Goal: Information Seeking & Learning: Learn about a topic

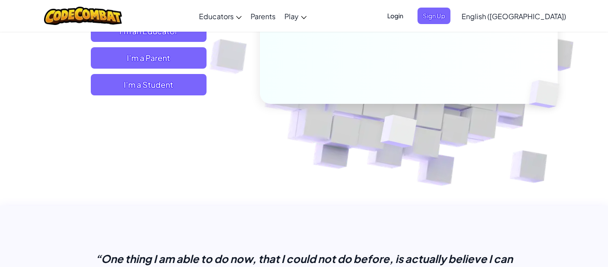
scroll to position [181, 0]
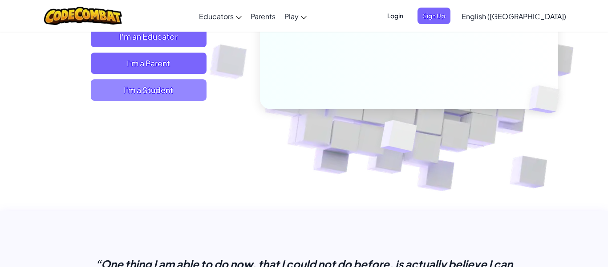
click at [190, 83] on span "I'm a Student" at bounding box center [149, 89] width 116 height 21
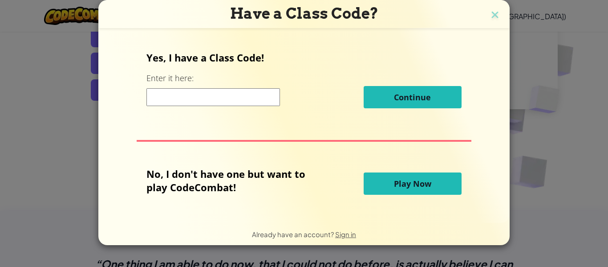
drag, startPoint x: 374, startPoint y: 182, endPoint x: 370, endPoint y: 176, distance: 7.4
click at [373, 180] on button "Play Now" at bounding box center [413, 183] width 98 height 22
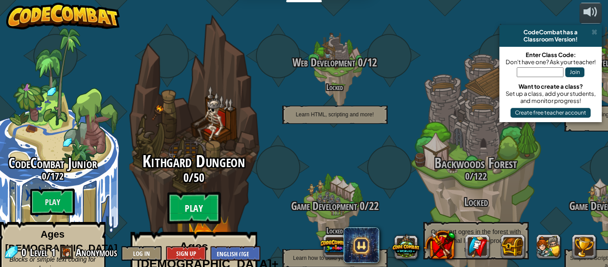
click at [196, 192] on btn "Play" at bounding box center [193, 208] width 53 height 32
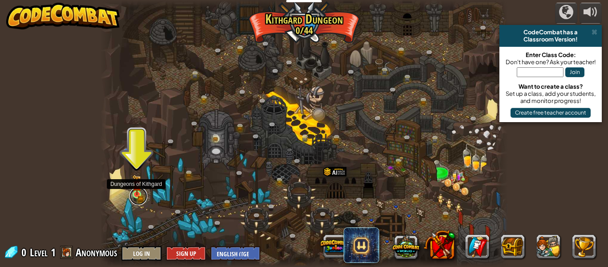
click at [133, 197] on link at bounding box center [138, 196] width 18 height 18
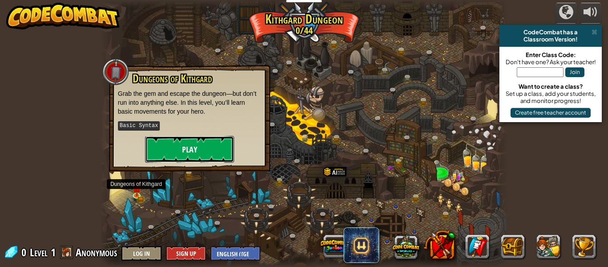
click at [173, 142] on button "Play" at bounding box center [189, 149] width 89 height 27
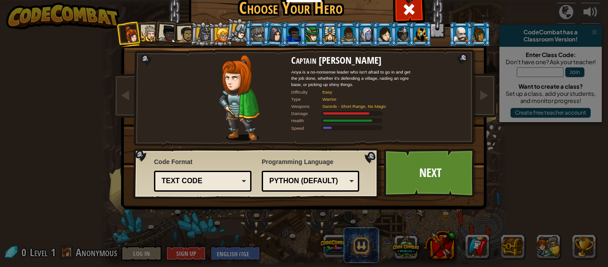
click at [143, 29] on div at bounding box center [150, 33] width 16 height 16
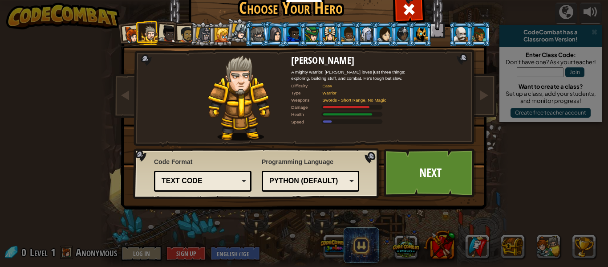
drag, startPoint x: 172, startPoint y: 31, endPoint x: 173, endPoint y: 35, distance: 4.5
click at [173, 33] on div at bounding box center [168, 34] width 18 height 18
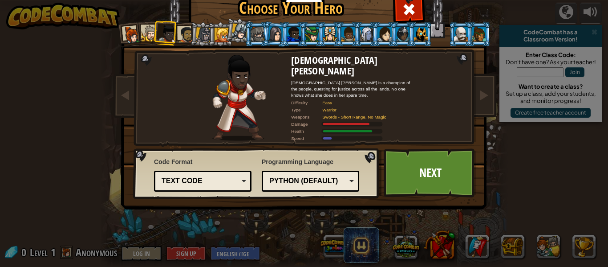
click at [186, 32] on div at bounding box center [186, 34] width 16 height 16
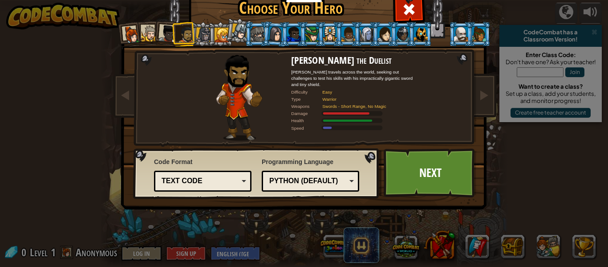
click at [204, 31] on div at bounding box center [203, 34] width 15 height 15
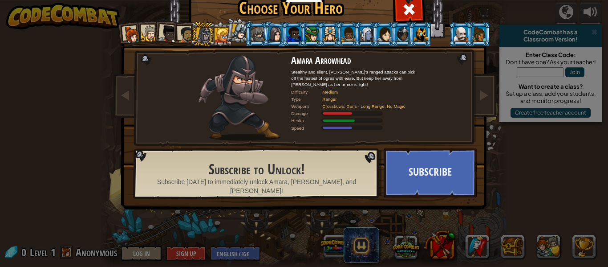
click at [253, 32] on div at bounding box center [258, 34] width 14 height 14
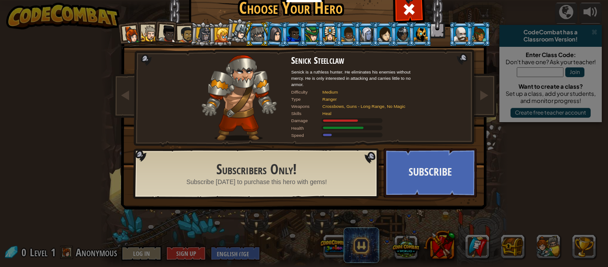
click at [152, 33] on div at bounding box center [150, 33] width 16 height 16
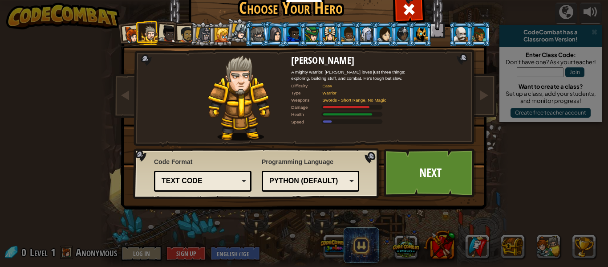
click at [299, 185] on div "Python (Default)" at bounding box center [307, 181] width 77 height 10
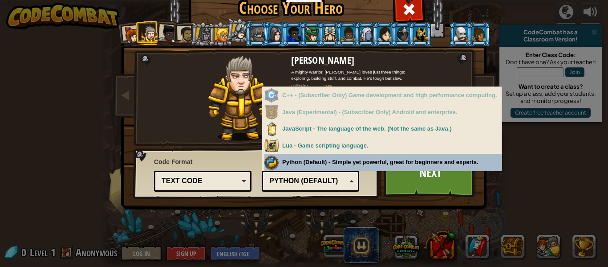
click at [308, 186] on div "Python (Default)" at bounding box center [310, 181] width 86 height 14
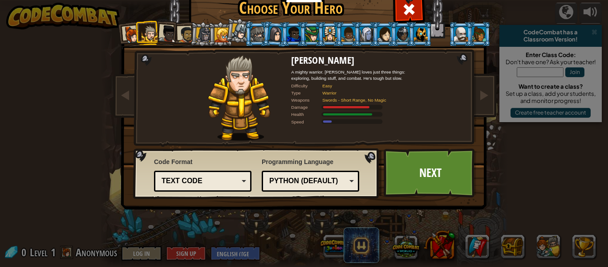
click at [212, 184] on div "Text code" at bounding box center [200, 181] width 77 height 10
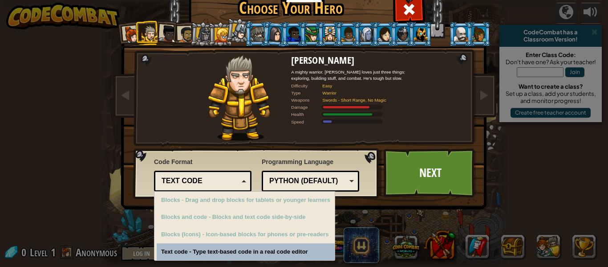
click at [215, 180] on div "Text code" at bounding box center [200, 181] width 77 height 10
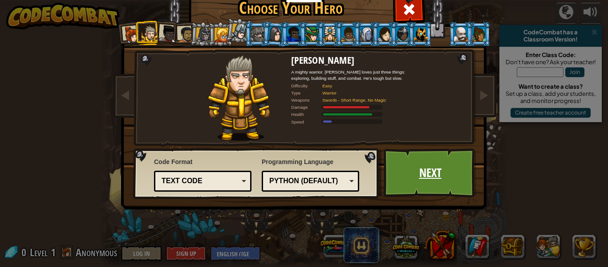
click at [432, 178] on link "Next" at bounding box center [430, 172] width 93 height 49
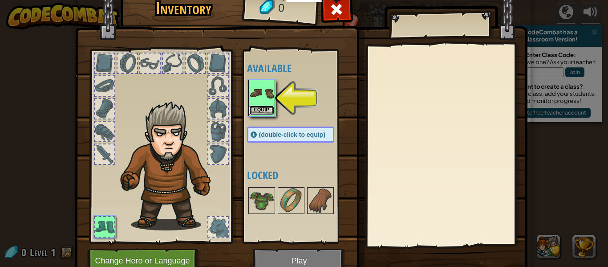
click at [265, 112] on button "Equip" at bounding box center [261, 109] width 25 height 9
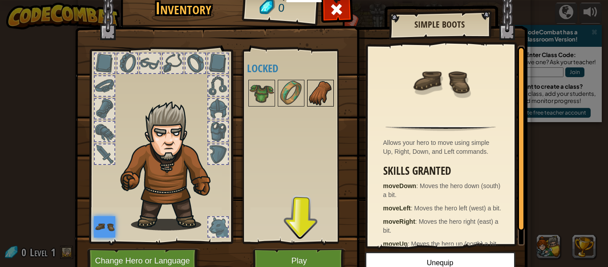
click at [324, 95] on img at bounding box center [320, 93] width 25 height 25
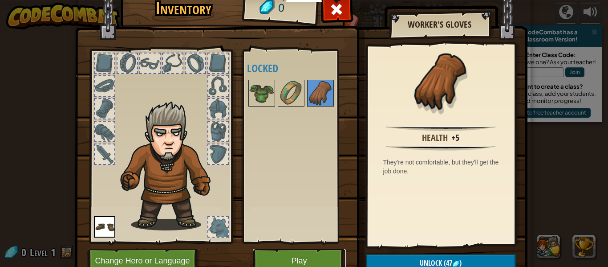
click at [278, 250] on button "Play" at bounding box center [299, 260] width 93 height 24
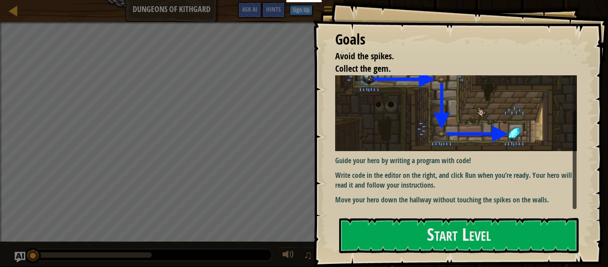
scroll to position [49, 0]
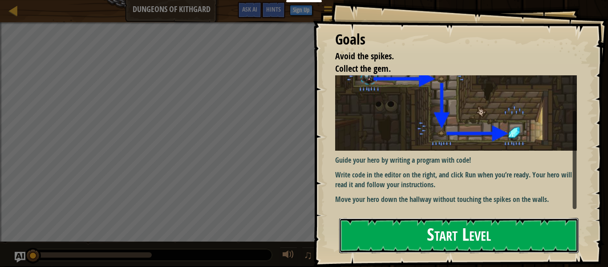
click at [409, 230] on button "Start Level" at bounding box center [458, 235] width 239 height 35
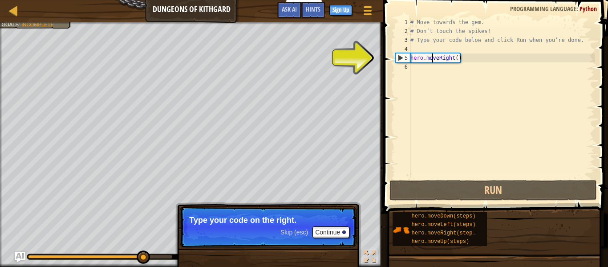
click at [433, 62] on div "# Move towards the gem. # Don’t touch the spikes! # Type your code below and cl…" at bounding box center [501, 107] width 186 height 178
type textarea "hero.moveRight()"
click at [410, 57] on div "# Move towards the gem. # Don’t touch the spikes! # Type your code below and cl…" at bounding box center [501, 107] width 186 height 178
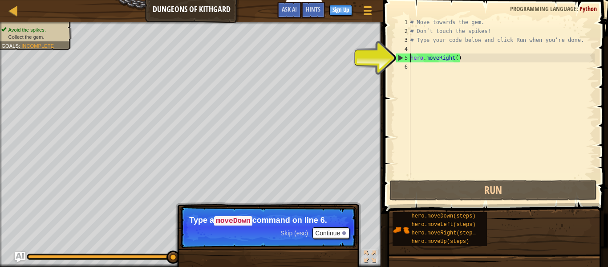
click at [426, 72] on div "# Move towards the gem. # Don’t touch the spikes! # Type your code below and cl…" at bounding box center [501, 107] width 186 height 178
click at [415, 58] on div "# Move towards the gem. # Don’t touch the spikes! # Type your code below and cl…" at bounding box center [501, 107] width 186 height 178
click at [410, 55] on div "# Move towards the gem. # Don’t touch the spikes! # Type your code below and cl…" at bounding box center [501, 107] width 186 height 178
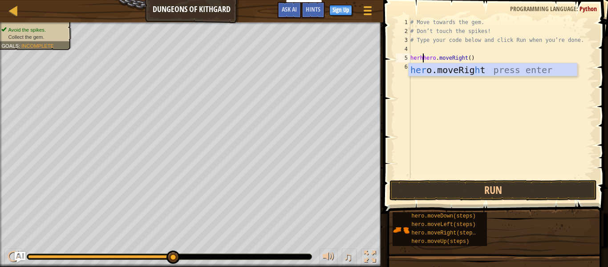
scroll to position [4, 2]
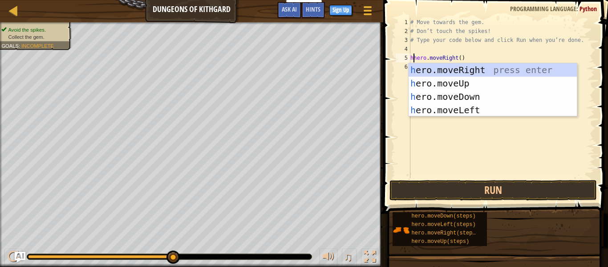
type textarea "hero.moveRight()"
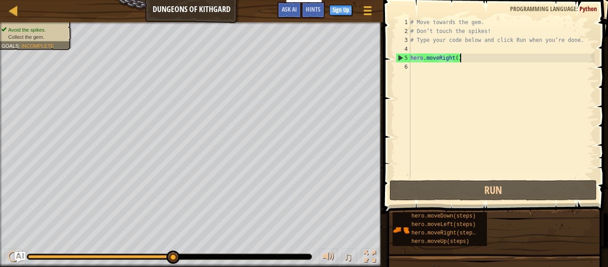
click at [466, 59] on div "# Move towards the gem. # Don’t touch the spikes! # Type your code below and cl…" at bounding box center [501, 107] width 186 height 178
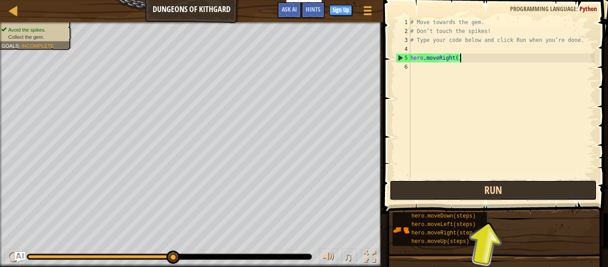
click at [498, 188] on button "Run" at bounding box center [492, 190] width 207 height 20
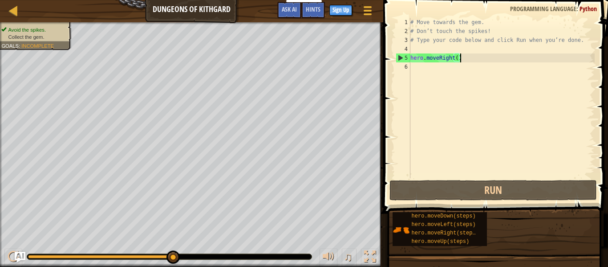
click at [418, 72] on div "# Move towards the gem. # Don’t touch the spikes! # Type your code below and cl…" at bounding box center [501, 107] width 186 height 178
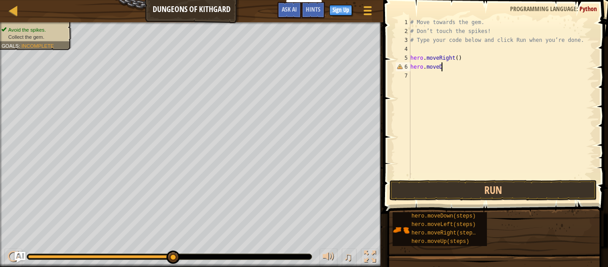
scroll to position [4, 4]
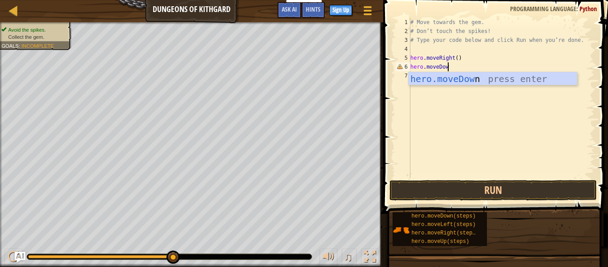
type textarea "hero.moveDown"
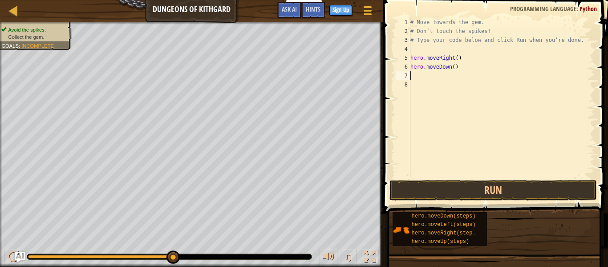
scroll to position [4, 0]
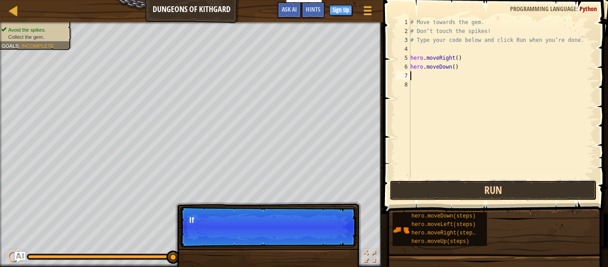
click at [485, 191] on button "Run" at bounding box center [492, 190] width 207 height 20
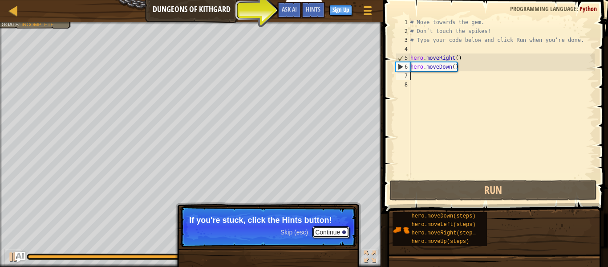
click at [337, 232] on button "Continue" at bounding box center [330, 232] width 37 height 12
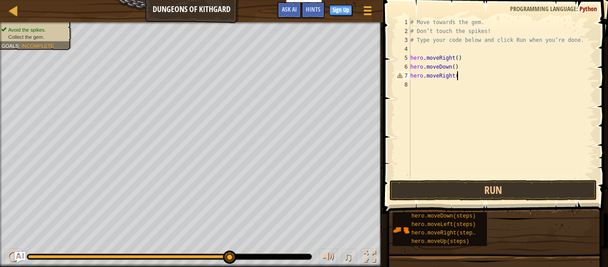
scroll to position [4, 6]
type textarea "hero.moveRight()"
drag, startPoint x: 499, startPoint y: 188, endPoint x: 490, endPoint y: 200, distance: 15.0
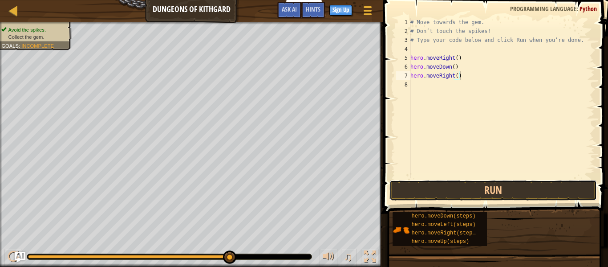
click at [499, 188] on button "Run" at bounding box center [492, 190] width 207 height 20
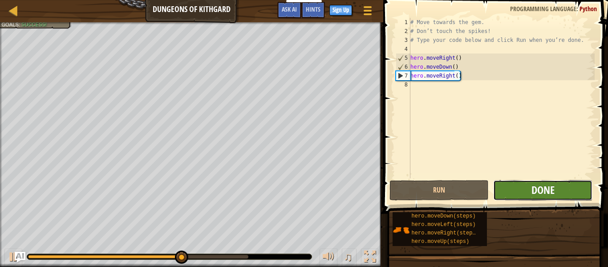
click at [548, 186] on span "Done" at bounding box center [542, 189] width 23 height 14
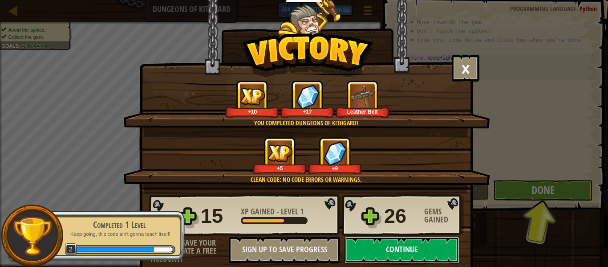
click at [386, 249] on button "Continue" at bounding box center [401, 249] width 115 height 27
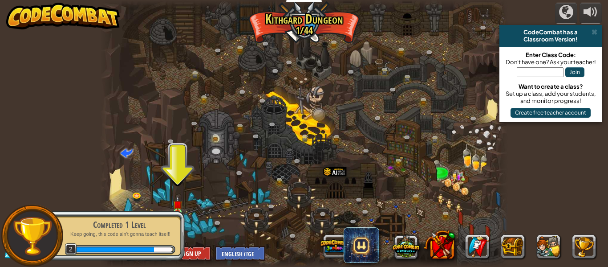
click at [178, 208] on div "Completed 1 Level Keep going, this code ain't gonna teach itself! 2" at bounding box center [114, 235] width 140 height 62
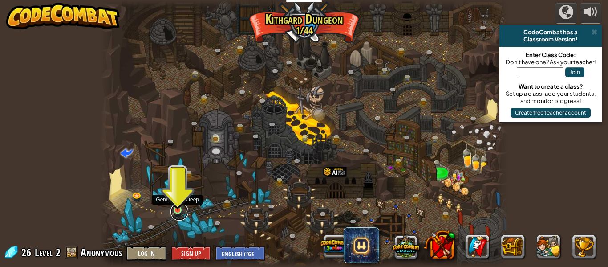
click at [174, 213] on link at bounding box center [179, 211] width 18 height 18
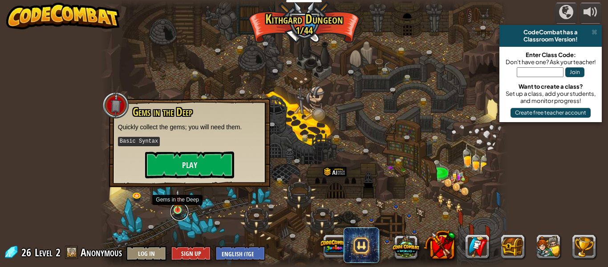
click at [174, 213] on link at bounding box center [179, 211] width 18 height 18
click at [106, 255] on span "Anonymous" at bounding box center [101, 252] width 41 height 14
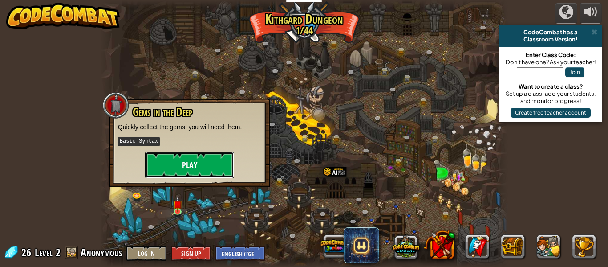
click at [192, 164] on button "Play" at bounding box center [189, 164] width 89 height 27
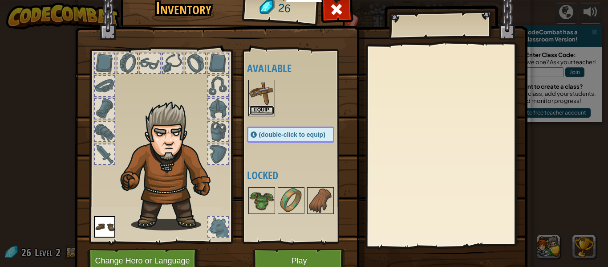
click at [256, 113] on button "Equip" at bounding box center [261, 109] width 25 height 9
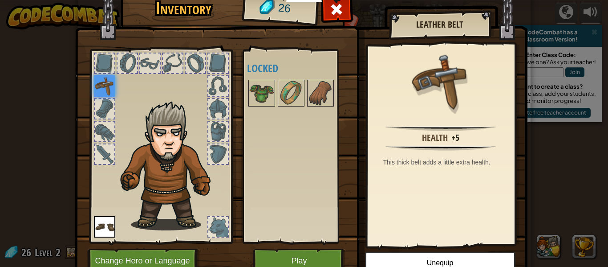
click at [96, 110] on div at bounding box center [105, 109] width 20 height 20
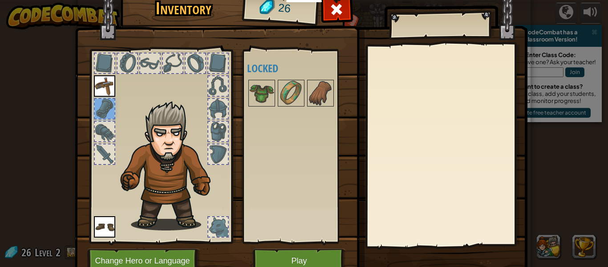
drag, startPoint x: 105, startPoint y: 124, endPoint x: 107, endPoint y: 129, distance: 6.0
click at [106, 127] on div at bounding box center [105, 131] width 20 height 20
click at [97, 154] on div at bounding box center [105, 154] width 20 height 20
click at [110, 62] on div at bounding box center [105, 63] width 20 height 20
click at [108, 90] on img at bounding box center [104, 85] width 21 height 21
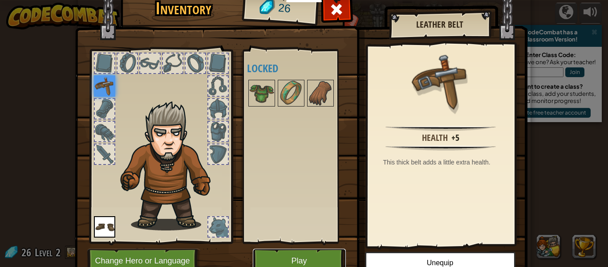
click at [281, 257] on button "Play" at bounding box center [299, 260] width 93 height 24
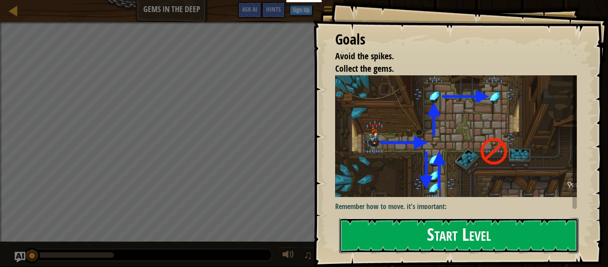
click at [449, 235] on button "Start Level" at bounding box center [458, 235] width 239 height 35
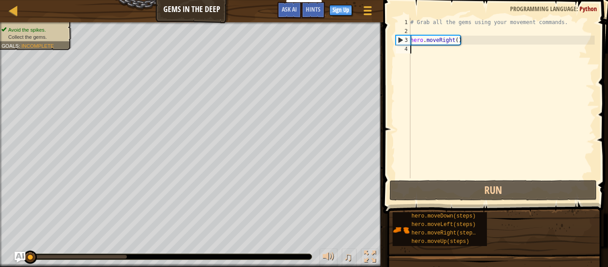
click at [435, 52] on div "# Grab all the gems using your movement commands. hero . moveRight ( )" at bounding box center [501, 107] width 186 height 178
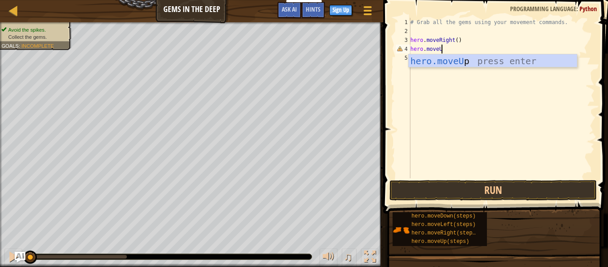
scroll to position [4, 4]
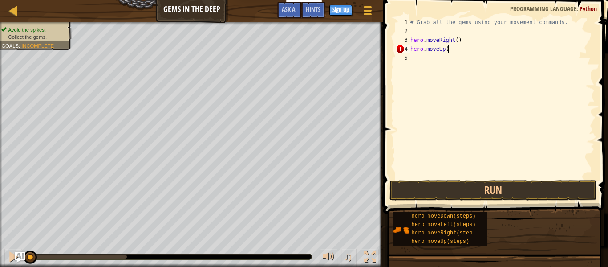
type textarea "hero.moveUp()"
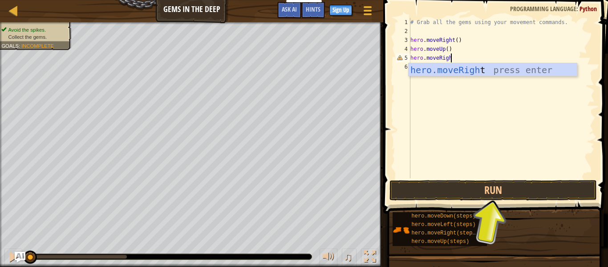
scroll to position [4, 6]
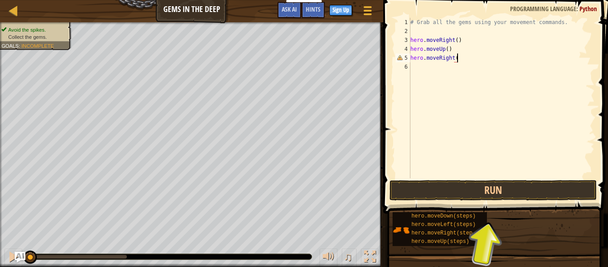
type textarea "hero.moveRight()"
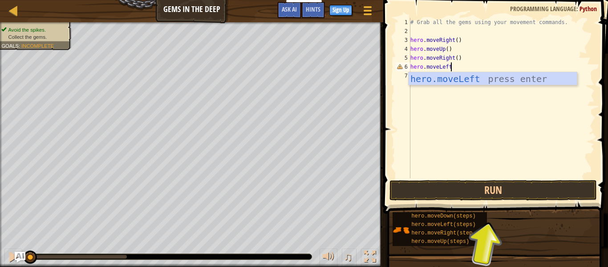
scroll to position [4, 5]
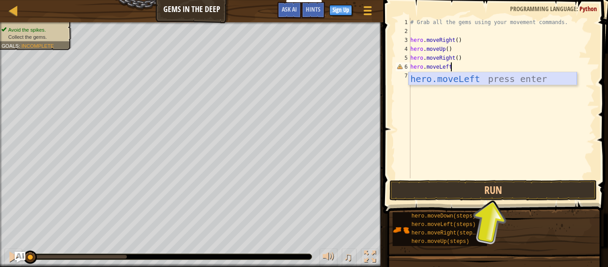
type textarea "hero.moveLeft()"
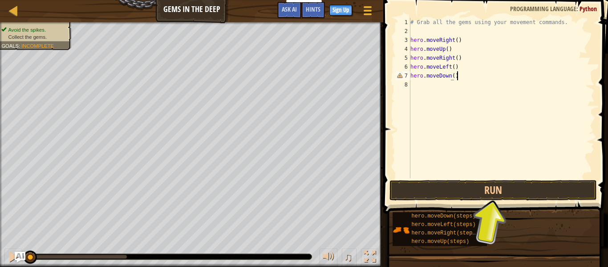
scroll to position [4, 6]
type textarea "hero.moveDown()"
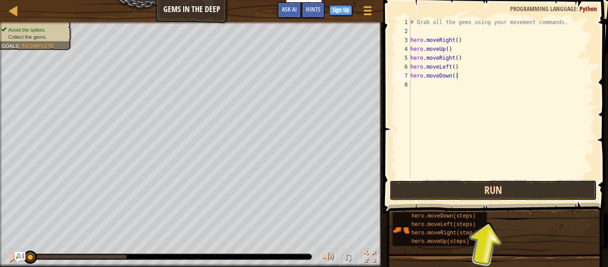
click at [494, 191] on button "Run" at bounding box center [492, 190] width 207 height 20
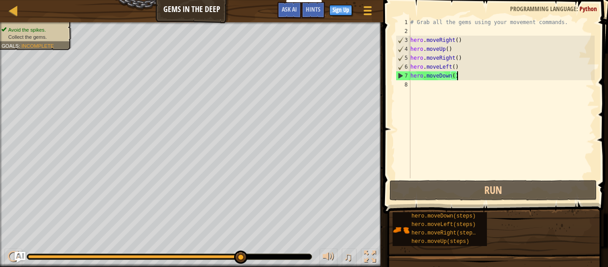
click at [443, 86] on div "# Grab all the gems using your movement commands. hero . moveRight ( ) hero . m…" at bounding box center [501, 107] width 186 height 178
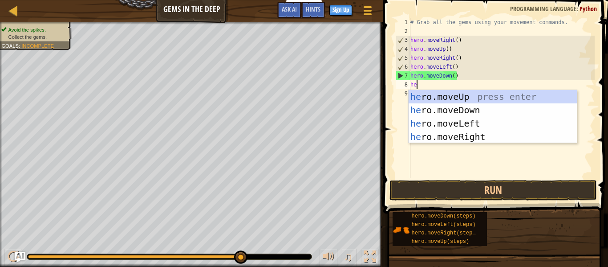
type textarea "her"
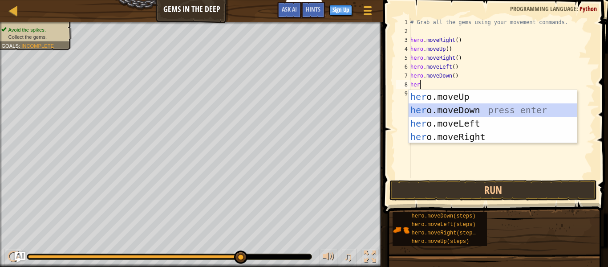
click at [470, 110] on div "her o.moveUp press enter her o.moveDown press enter her o.moveLeft press enter …" at bounding box center [492, 130] width 168 height 80
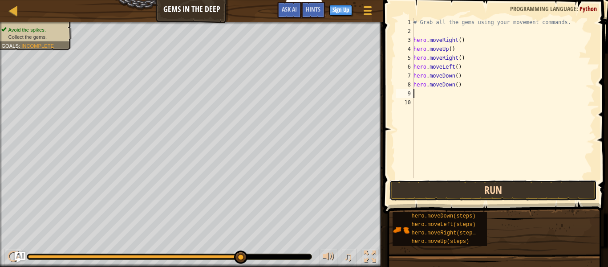
click at [478, 183] on button "Run" at bounding box center [492, 190] width 207 height 20
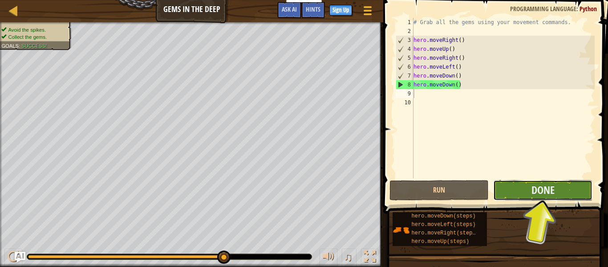
click at [518, 187] on button "Done" at bounding box center [542, 190] width 99 height 20
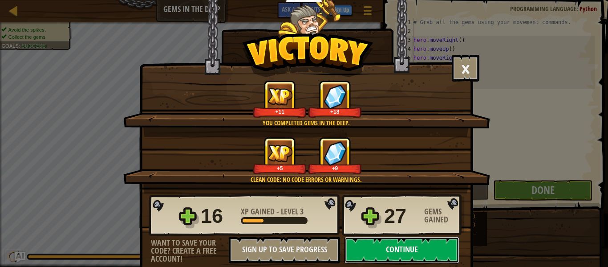
click at [410, 247] on button "Continue" at bounding box center [401, 249] width 115 height 27
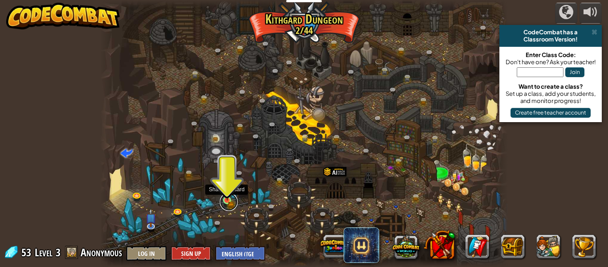
click at [229, 202] on link at bounding box center [229, 202] width 18 height 18
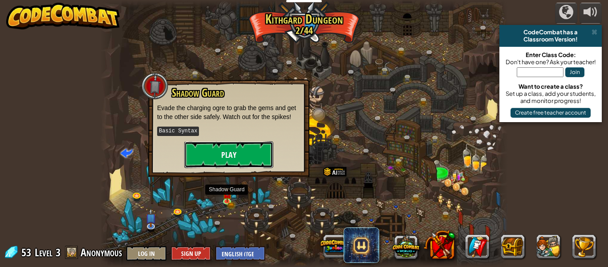
click at [229, 150] on button "Play" at bounding box center [228, 154] width 89 height 27
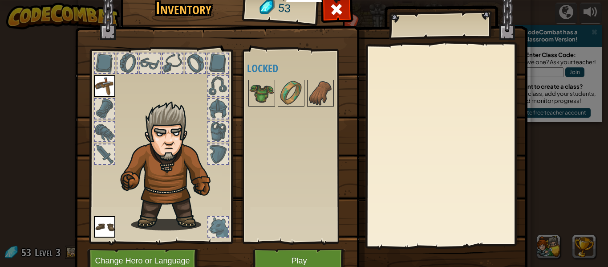
click at [220, 154] on div at bounding box center [218, 154] width 20 height 20
click at [221, 154] on div at bounding box center [218, 154] width 20 height 20
click at [219, 226] on div at bounding box center [218, 227] width 20 height 20
click at [95, 152] on div at bounding box center [105, 154] width 20 height 20
click at [98, 102] on div at bounding box center [105, 109] width 20 height 20
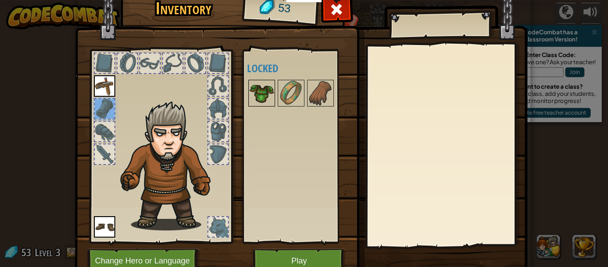
click at [267, 86] on img at bounding box center [261, 93] width 25 height 25
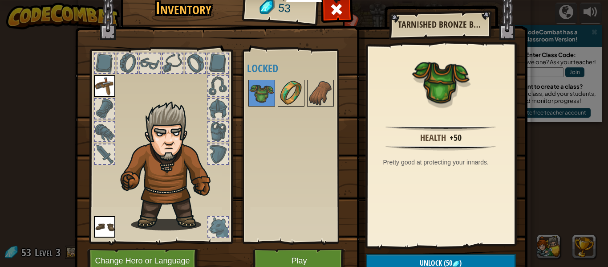
click at [302, 86] on img at bounding box center [291, 93] width 25 height 25
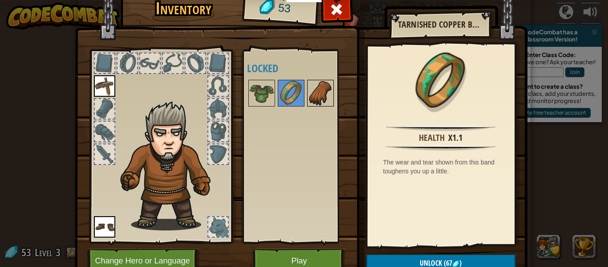
click at [320, 81] on img at bounding box center [320, 93] width 25 height 25
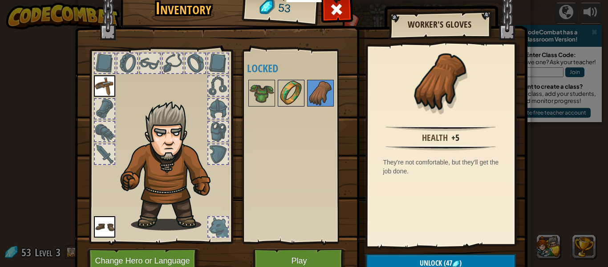
click at [289, 91] on img at bounding box center [291, 93] width 25 height 25
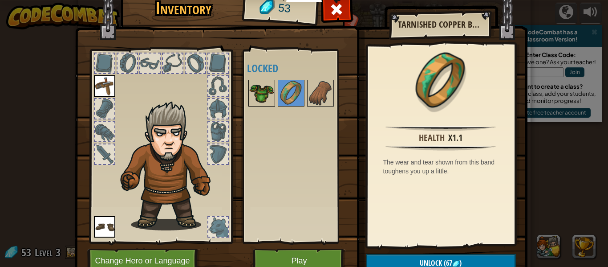
click at [267, 97] on img at bounding box center [261, 93] width 25 height 25
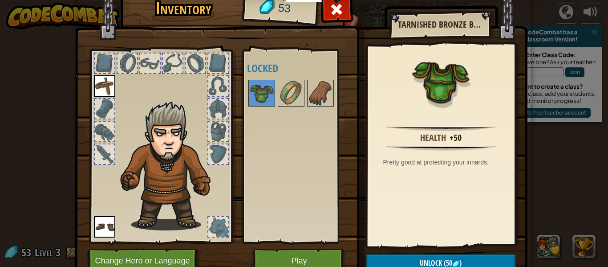
click at [130, 58] on div at bounding box center [127, 63] width 20 height 20
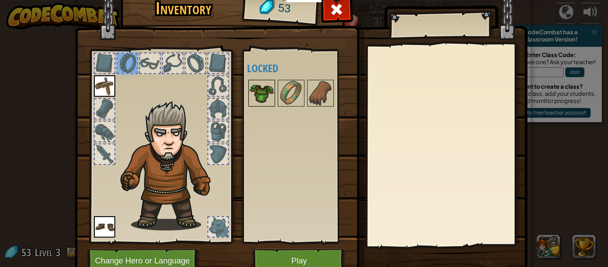
click at [260, 87] on img at bounding box center [261, 93] width 25 height 25
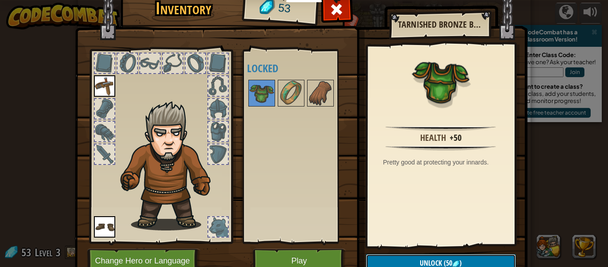
click at [393, 257] on button "Unlock (50 )" at bounding box center [441, 263] width 150 height 18
click at [269, 96] on img at bounding box center [261, 93] width 25 height 25
click at [378, 262] on button "Unlock (50 )" at bounding box center [441, 263] width 150 height 18
click at [375, 257] on button "Confirm" at bounding box center [441, 263] width 150 height 18
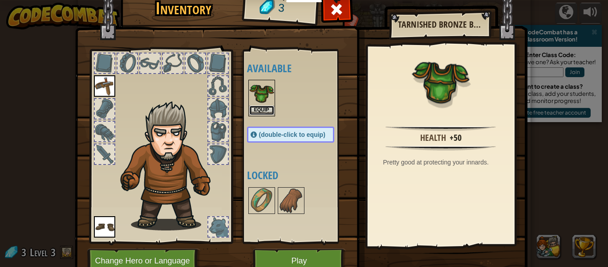
click at [260, 111] on button "Equip" at bounding box center [261, 109] width 25 height 9
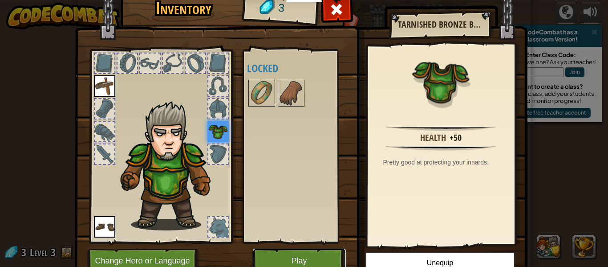
click at [289, 255] on button "Play" at bounding box center [299, 260] width 93 height 24
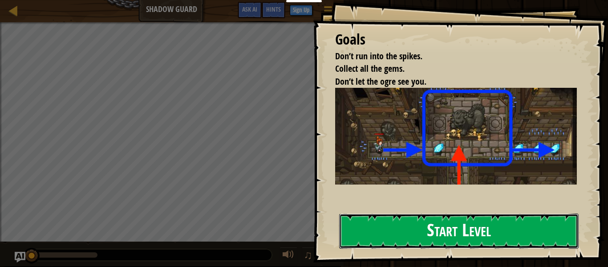
click at [409, 222] on button "Start Level" at bounding box center [458, 230] width 239 height 35
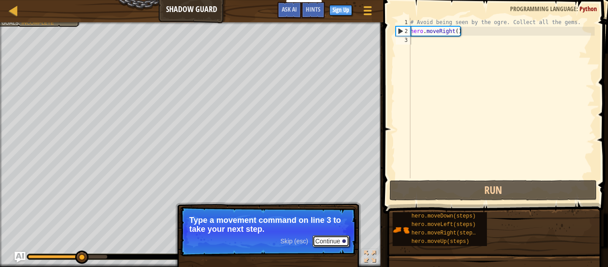
click at [332, 243] on button "Continue" at bounding box center [330, 241] width 37 height 12
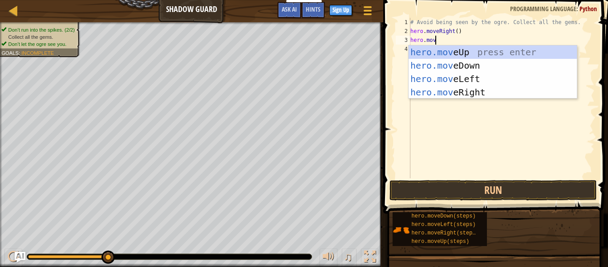
scroll to position [4, 4]
type textarea "hero.moveUP"
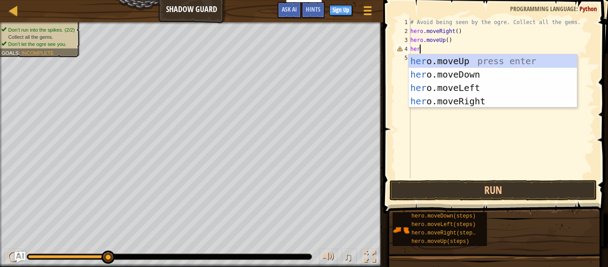
scroll to position [4, 0]
type textarea "h"
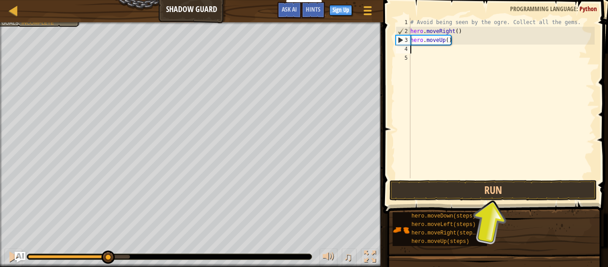
click at [458, 31] on div "# Avoid being seen by the ogre. Collect all the gems. hero . moveRight ( ) hero…" at bounding box center [501, 107] width 186 height 178
type textarea "hero.moveRight(3)"
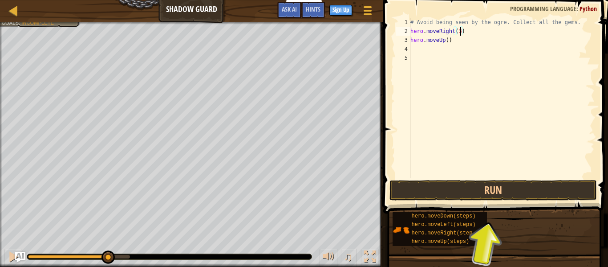
click at [426, 52] on div "# Avoid being seen by the ogre. Collect all the gems. hero . moveRight ( 3 ) he…" at bounding box center [501, 107] width 186 height 178
click at [461, 32] on div "# Avoid being seen by the ogre. Collect all the gems. hero . moveRight ( 3 ) he…" at bounding box center [501, 107] width 186 height 178
type textarea "hero.moveRight()"
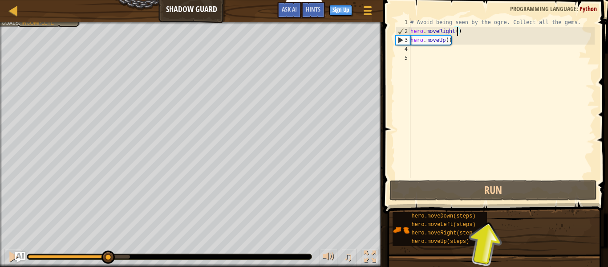
click at [435, 55] on div "# Avoid being seen by the ogre. Collect all the gems. hero . moveRight ( ) hero…" at bounding box center [501, 107] width 186 height 178
click at [434, 49] on div "# Avoid being seen by the ogre. Collect all the gems. hero . moveRight ( ) hero…" at bounding box center [501, 107] width 186 height 178
click at [406, 27] on div "2" at bounding box center [403, 31] width 14 height 9
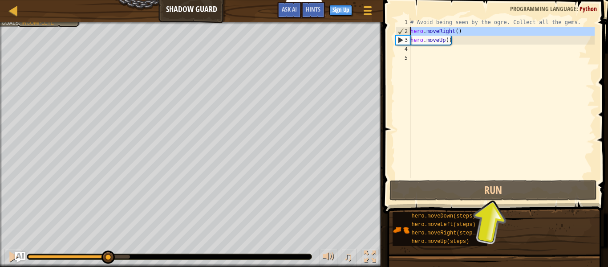
click at [404, 29] on div "2" at bounding box center [403, 31] width 14 height 9
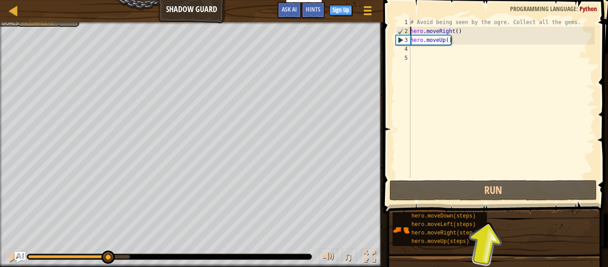
click at [403, 32] on div "2" at bounding box center [403, 31] width 14 height 9
click at [478, 33] on div "# Avoid being seen by the ogre. Collect all the gems. hero . moveRight ( ) hero…" at bounding box center [501, 107] width 186 height 178
click at [469, 42] on div "# Avoid being seen by the ogre. Collect all the gems. hero . moveRight ( ) hero…" at bounding box center [501, 107] width 186 height 178
type textarea "hero.moveUp()"
click at [453, 52] on div "# Avoid being seen by the ogre. Collect all the gems. hero . moveRight ( ) hero…" at bounding box center [501, 107] width 186 height 178
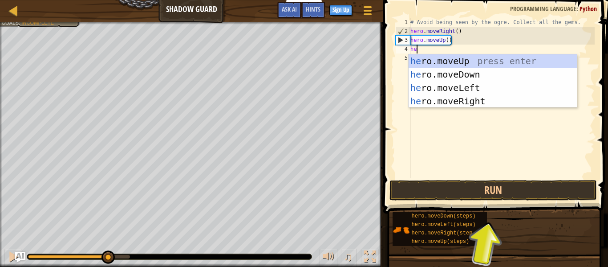
scroll to position [4, 1]
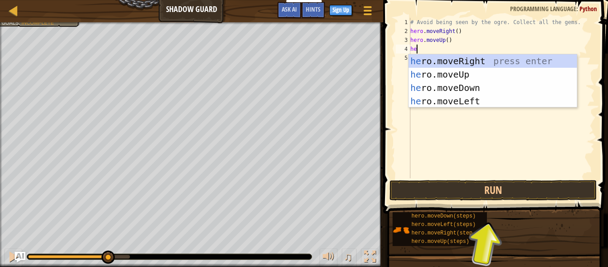
type textarea "her"
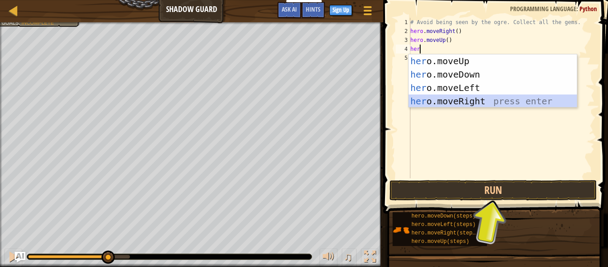
click at [474, 105] on div "her o.moveUp press enter her o.moveDown press enter her o.moveLeft press enter …" at bounding box center [492, 94] width 168 height 80
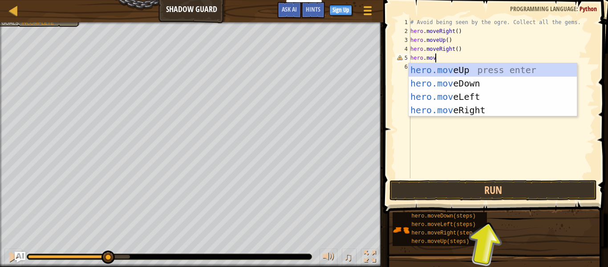
scroll to position [4, 4]
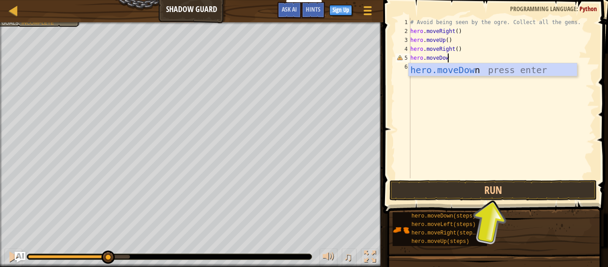
type textarea "hero.moveDown"
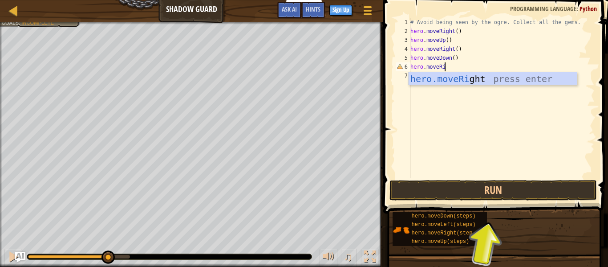
scroll to position [4, 4]
type textarea "hero.moveRight"
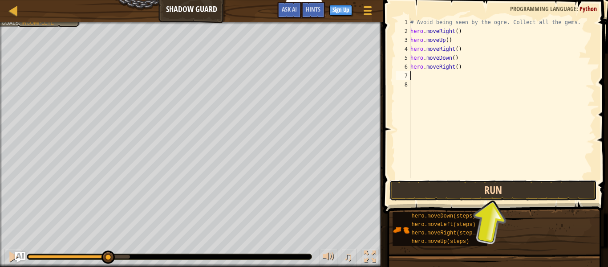
click at [481, 188] on button "Run" at bounding box center [492, 190] width 207 height 20
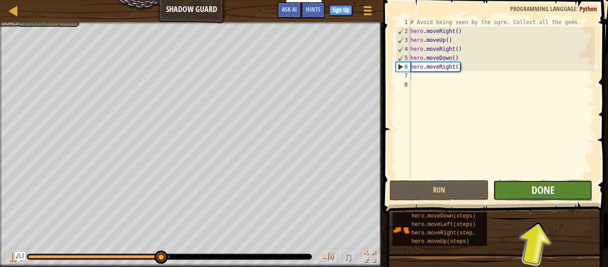
click at [546, 192] on span "Done" at bounding box center [542, 189] width 23 height 14
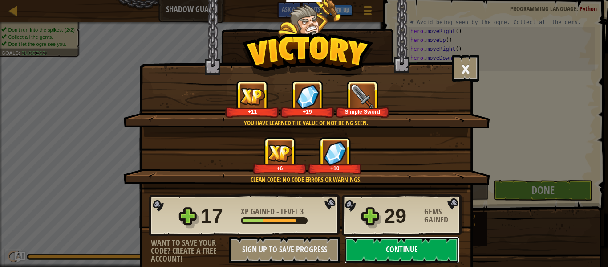
click at [412, 241] on button "Continue" at bounding box center [401, 249] width 115 height 27
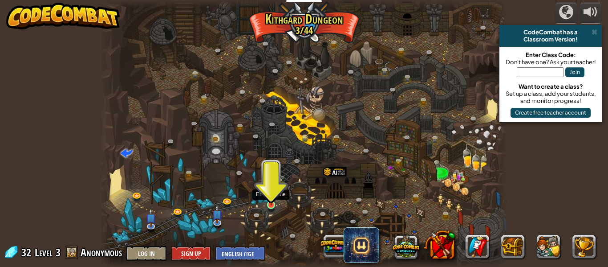
click at [273, 202] on img at bounding box center [271, 194] width 9 height 21
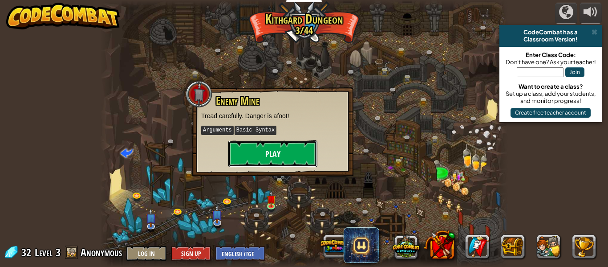
click at [268, 157] on button "Play" at bounding box center [272, 153] width 89 height 27
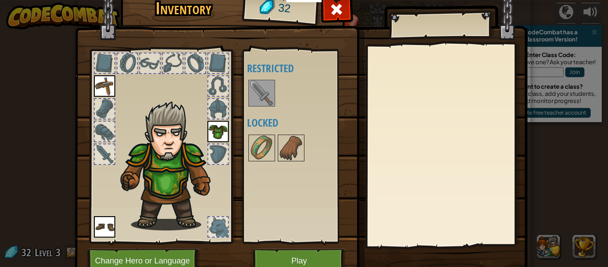
click at [255, 95] on img at bounding box center [261, 93] width 25 height 25
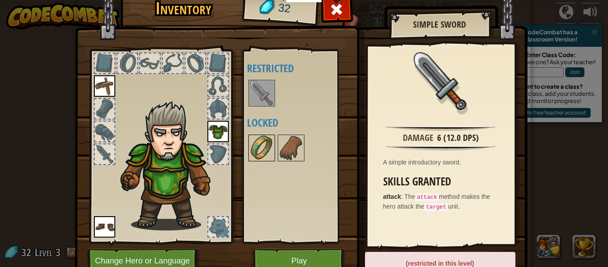
click at [267, 148] on img at bounding box center [261, 147] width 25 height 25
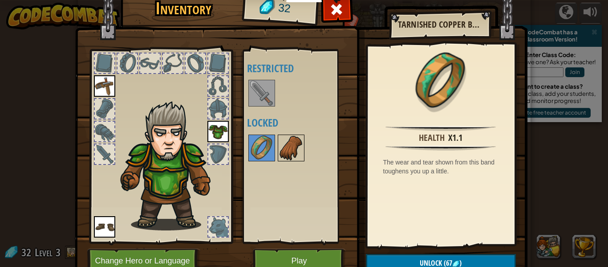
click at [283, 150] on img at bounding box center [291, 147] width 25 height 25
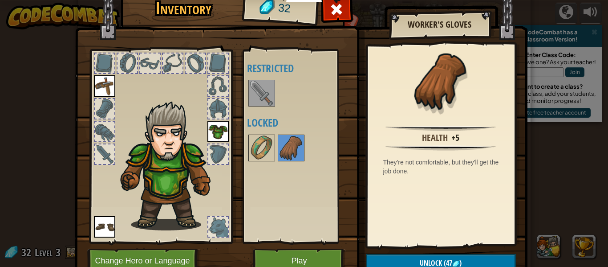
click at [220, 218] on div at bounding box center [218, 227] width 20 height 20
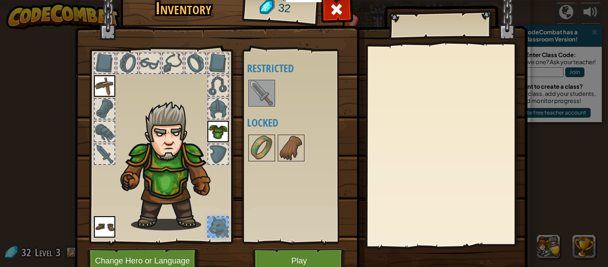
click at [219, 222] on div at bounding box center [218, 227] width 20 height 20
click at [215, 145] on div at bounding box center [217, 153] width 21 height 21
click at [268, 249] on button "Play" at bounding box center [299, 260] width 93 height 24
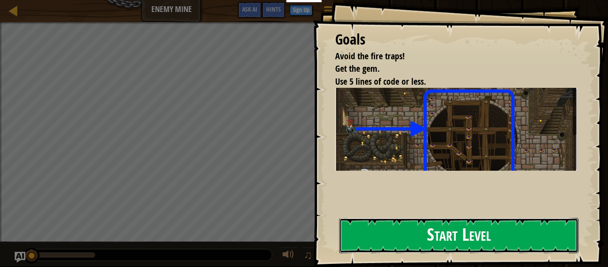
click at [429, 231] on button "Start Level" at bounding box center [458, 235] width 239 height 35
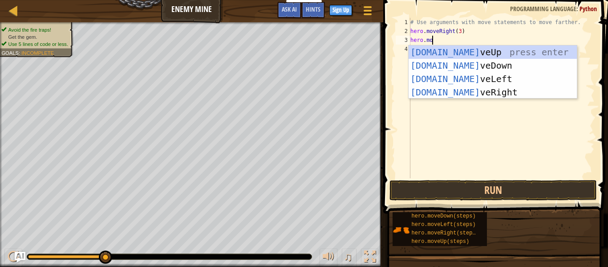
scroll to position [4, 4]
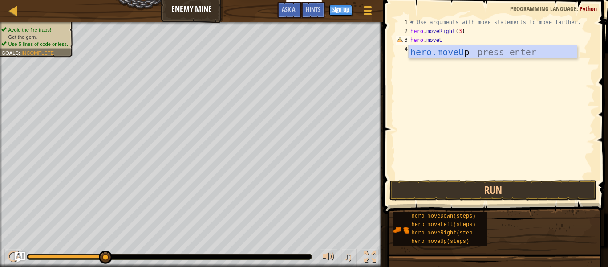
type textarea "hero.moveUP"
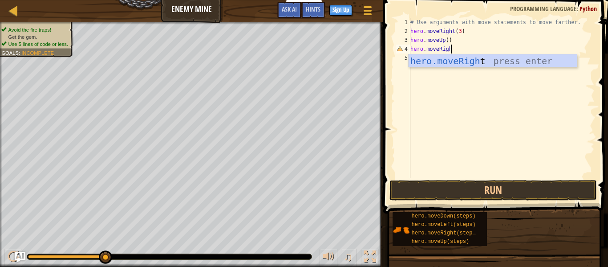
type textarea "hero.moveRight"
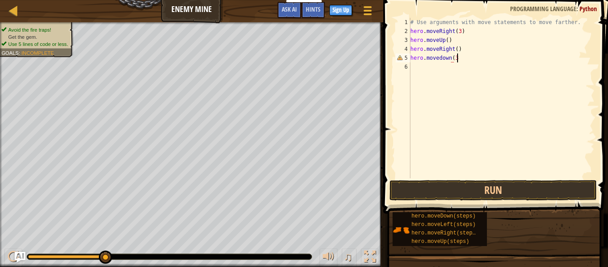
scroll to position [4, 6]
type textarea "hero.movedown(3)"
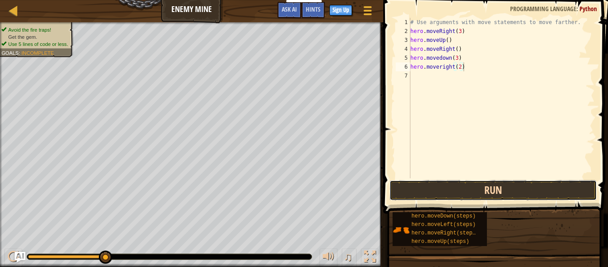
click at [421, 192] on button "Run" at bounding box center [492, 190] width 207 height 20
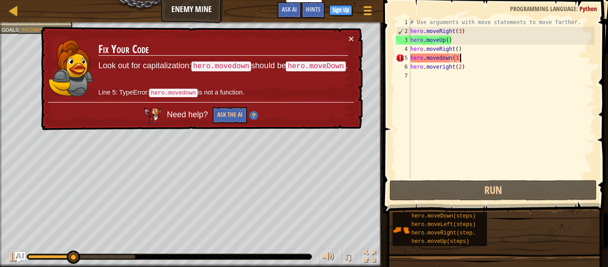
click at [461, 59] on div "# Use arguments with move statements to move farther. hero . moveRight ( 3 ) he…" at bounding box center [501, 107] width 186 height 178
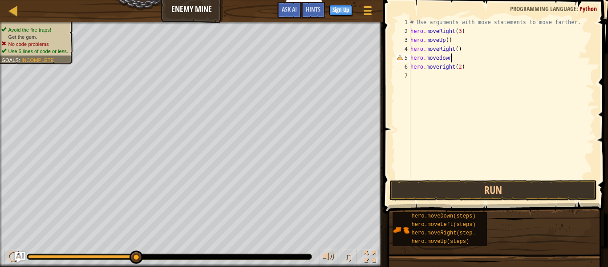
scroll to position [4, 5]
click at [473, 68] on div "# Use arguments with move statements to move farther. hero . moveRight ( 3 ) he…" at bounding box center [501, 107] width 186 height 178
type textarea "h"
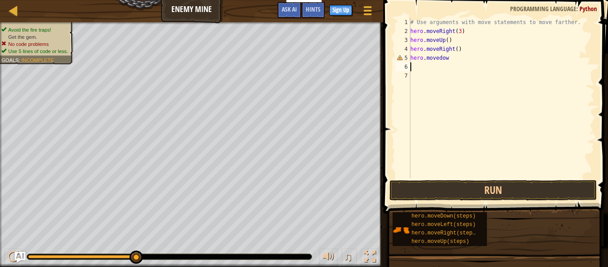
click at [457, 57] on div "# Use arguments with move statements to move farther. hero . moveRight ( 3 ) he…" at bounding box center [501, 107] width 186 height 178
type textarea "hero.movedown"
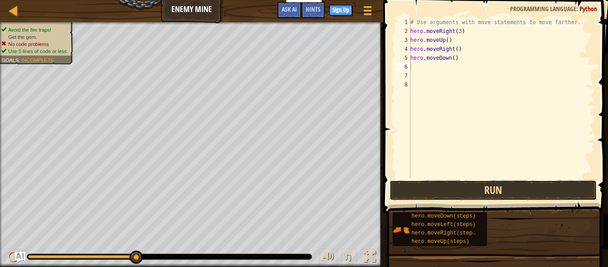
click at [408, 190] on button "Run" at bounding box center [492, 190] width 207 height 20
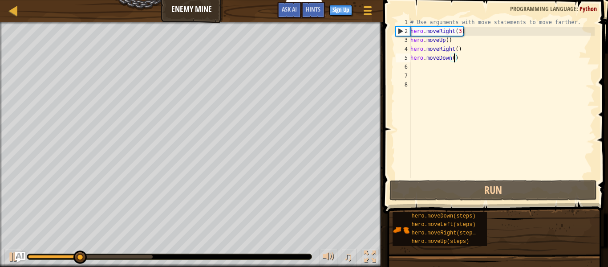
click at [454, 58] on div "# Use arguments with move statements to move farther. hero . moveRight ( 3 ) he…" at bounding box center [501, 107] width 186 height 178
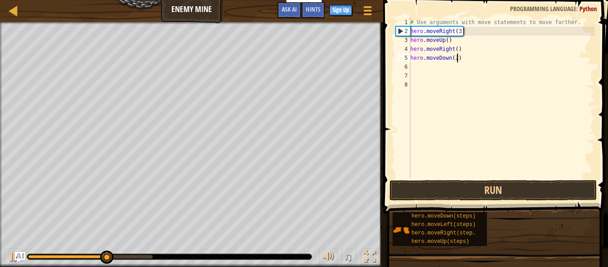
scroll to position [4, 7]
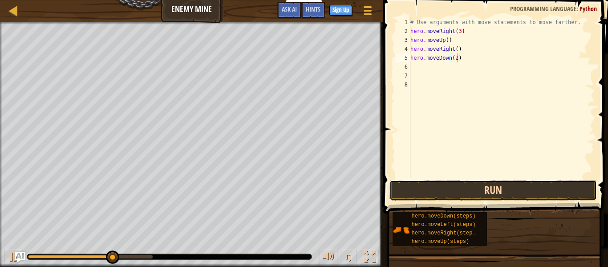
click at [474, 196] on button "Run" at bounding box center [492, 190] width 207 height 20
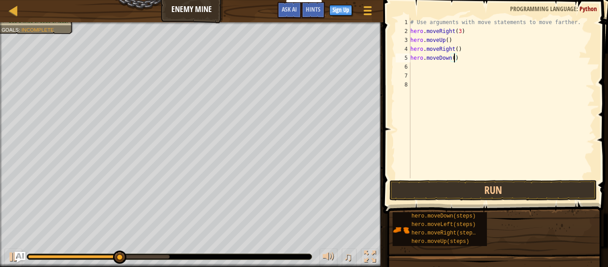
type textarea "hero.moveDown(3)"
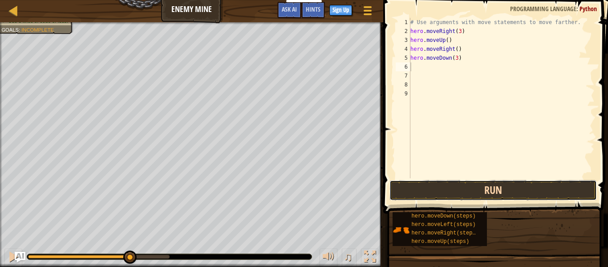
click at [480, 190] on button "Run" at bounding box center [492, 190] width 207 height 20
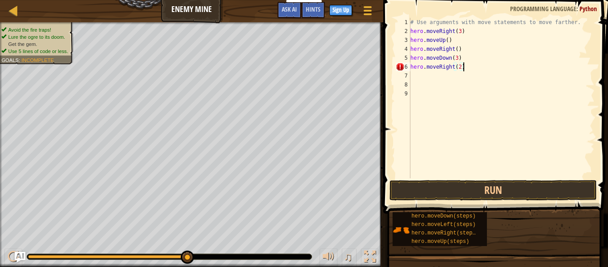
scroll to position [4, 7]
type textarea "hero.moveRight(2)"
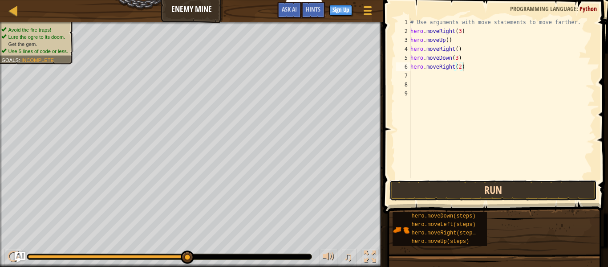
click at [506, 191] on button "Run" at bounding box center [492, 190] width 207 height 20
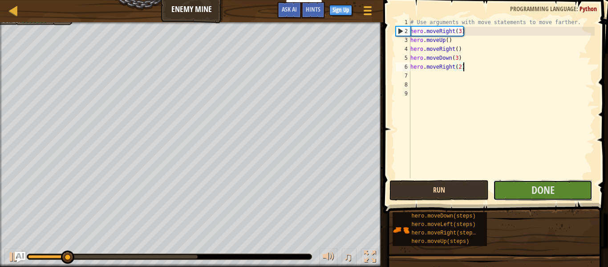
click at [506, 191] on button "Done" at bounding box center [542, 190] width 99 height 20
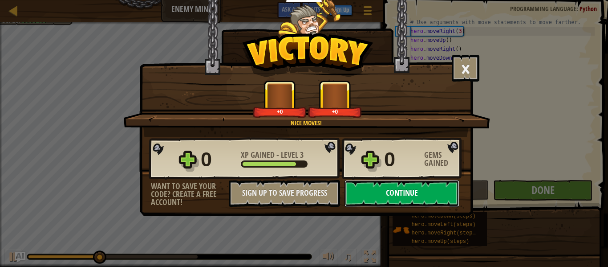
click at [405, 189] on button "Continue" at bounding box center [401, 193] width 115 height 27
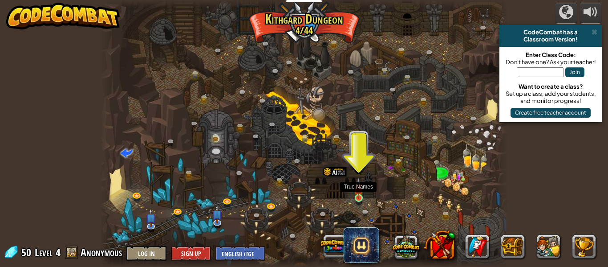
click at [360, 197] on img at bounding box center [358, 187] width 9 height 21
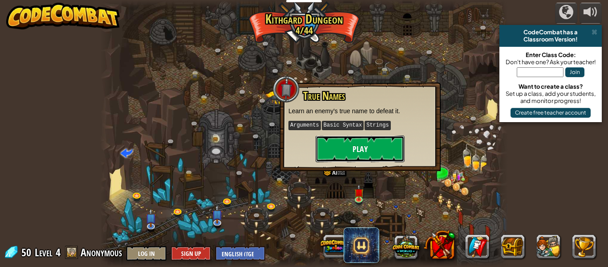
click at [340, 141] on button "Play" at bounding box center [359, 148] width 89 height 27
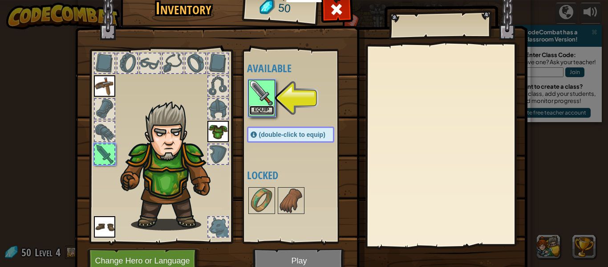
click at [262, 108] on button "Equip" at bounding box center [261, 109] width 25 height 9
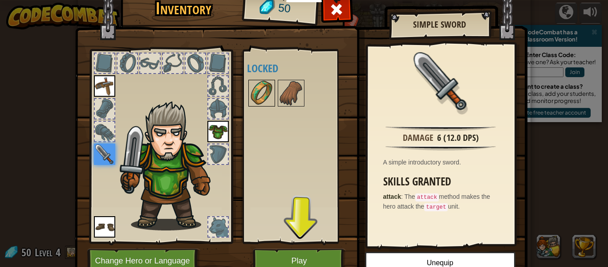
click at [271, 103] on img at bounding box center [261, 93] width 25 height 25
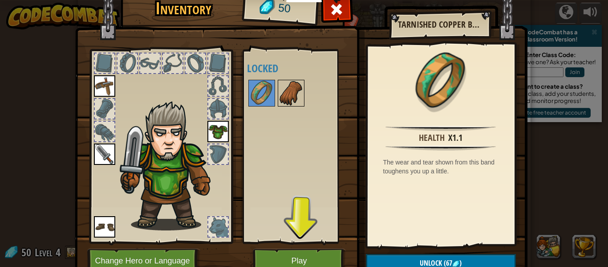
click at [287, 93] on img at bounding box center [291, 93] width 25 height 25
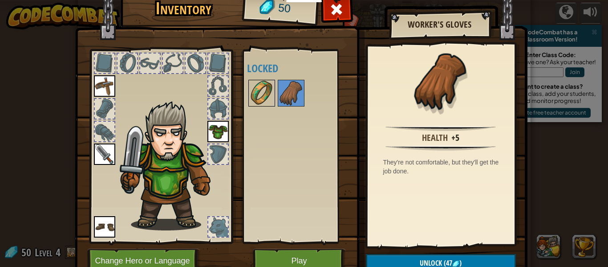
click at [264, 95] on img at bounding box center [261, 93] width 25 height 25
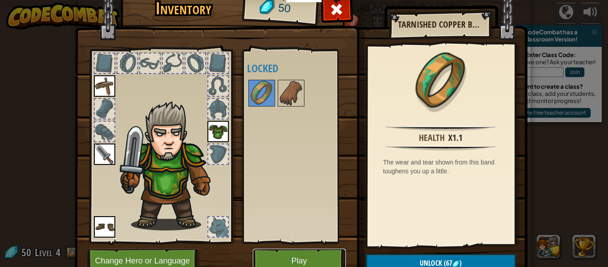
click at [292, 257] on button "Play" at bounding box center [299, 260] width 93 height 24
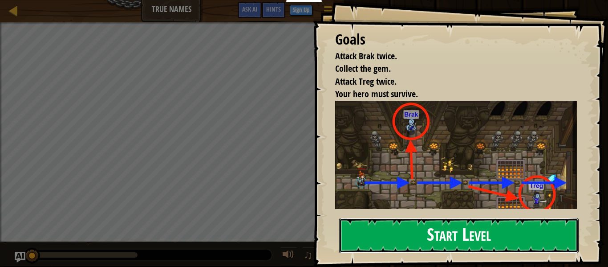
click at [408, 230] on button "Start Level" at bounding box center [458, 235] width 239 height 35
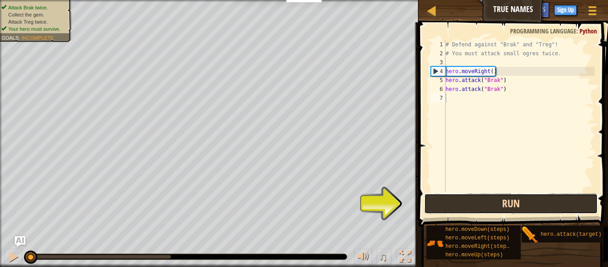
click at [465, 206] on button "Run" at bounding box center [511, 203] width 174 height 20
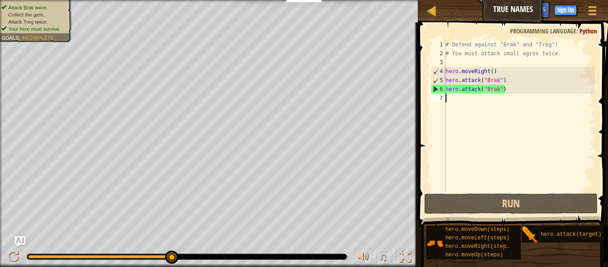
click at [471, 101] on div "# Defend against "Brak" and "Treg"! # You must attack small ogres twice. hero .…" at bounding box center [519, 124] width 151 height 169
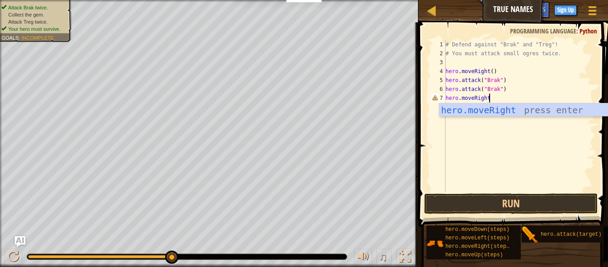
scroll to position [4, 6]
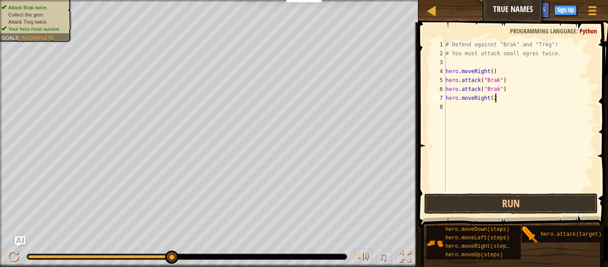
type textarea "hero.moveRight(2)"
type textarea "hero.attack("Treg)"
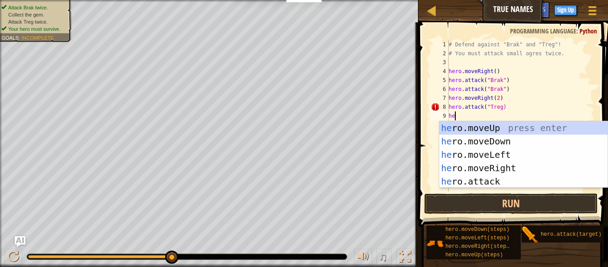
scroll to position [4, 1]
click at [533, 175] on div "her o.moveUp press enter her o.moveDown press enter her o.moveLeft press enter …" at bounding box center [523, 167] width 168 height 93
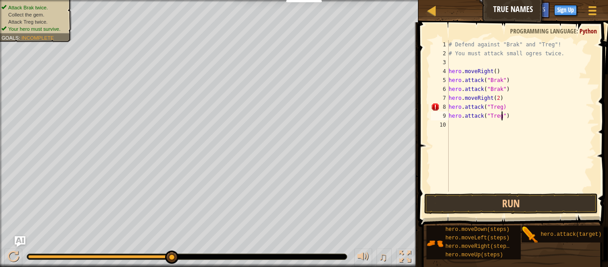
scroll to position [4, 8]
click at [469, 198] on button "Run" at bounding box center [511, 203] width 174 height 20
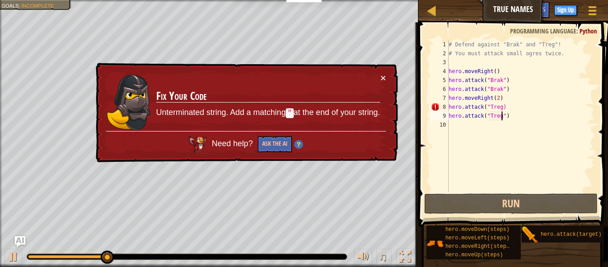
click at [501, 107] on div "# Defend against "Brak" and "Treg"! # You must attack small ogres twice. hero .…" at bounding box center [521, 124] width 148 height 169
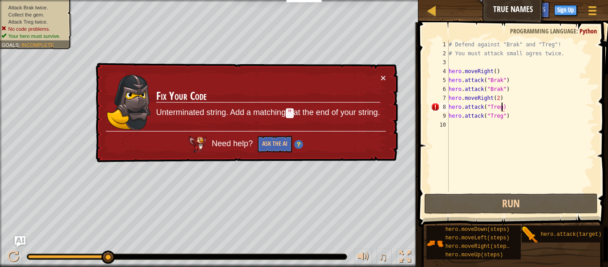
type textarea "hero.attack("Treg")"
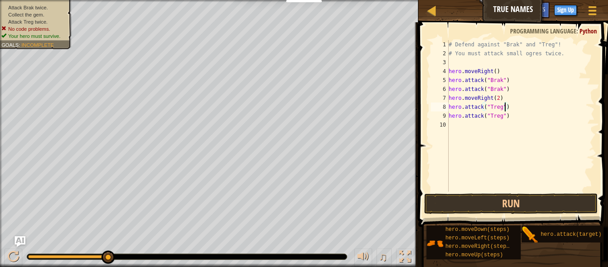
scroll to position [4, 0]
click at [495, 206] on button "Run" at bounding box center [511, 203] width 174 height 20
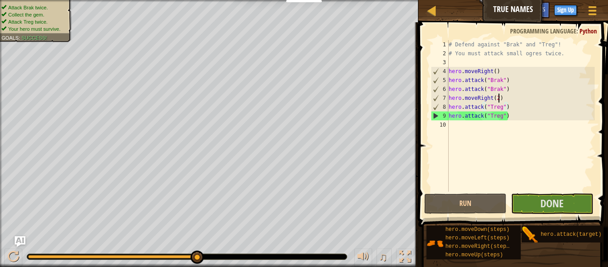
click at [498, 98] on div "# Defend against "Brak" and "Treg"! # You must attack small ogres twice. hero .…" at bounding box center [521, 124] width 148 height 169
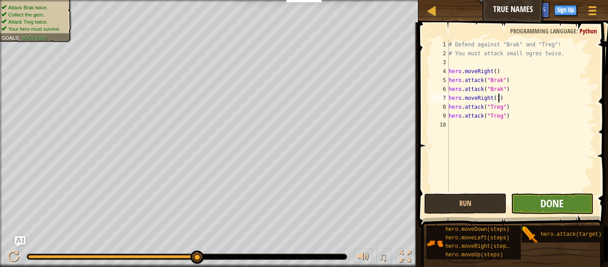
type textarea "hero.moveRight(1)"
click at [549, 202] on span "Done" at bounding box center [551, 203] width 23 height 14
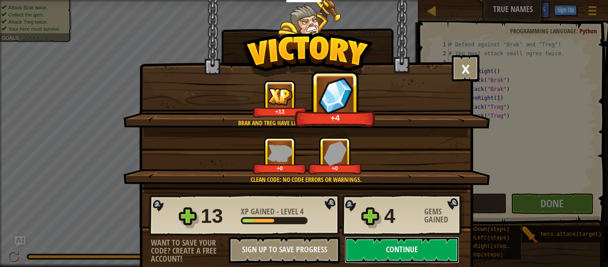
click at [383, 249] on button "Continue" at bounding box center [401, 249] width 115 height 27
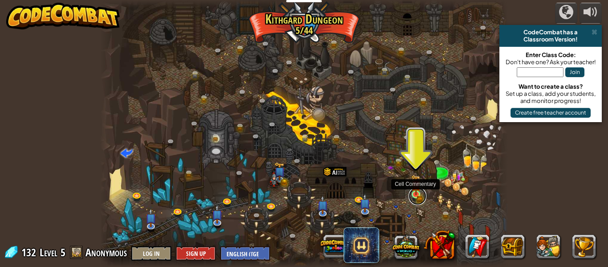
click at [416, 194] on link at bounding box center [417, 196] width 18 height 18
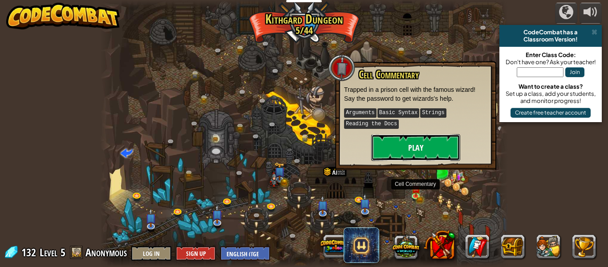
click at [400, 137] on button "Play" at bounding box center [415, 147] width 89 height 27
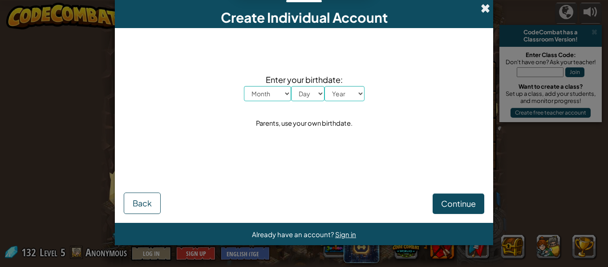
click at [488, 4] on span at bounding box center [485, 8] width 9 height 9
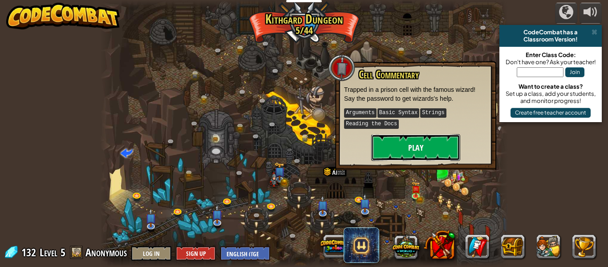
click at [399, 146] on button "Play" at bounding box center [415, 147] width 89 height 27
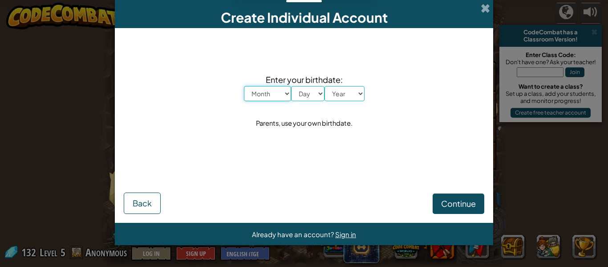
click at [274, 89] on select "Month January February March April May June July August September October Novem…" at bounding box center [267, 93] width 47 height 15
select select "9"
click at [244, 86] on select "Month January February March April May June July August September October Novem…" at bounding box center [267, 93] width 47 height 15
click at [315, 92] on select "Day 1 2 3 4 5 6 7 8 9 10 11 12 13 14 15 16 17 18 19 20 21 22 23 24 25 26 27 28 …" at bounding box center [307, 93] width 33 height 15
click at [312, 91] on select "Day 1 2 3 4 5 6 7 8 9 10 11 12 13 14 15 16 17 18 19 20 21 22 23 24 25 26 27 28 …" at bounding box center [307, 93] width 33 height 15
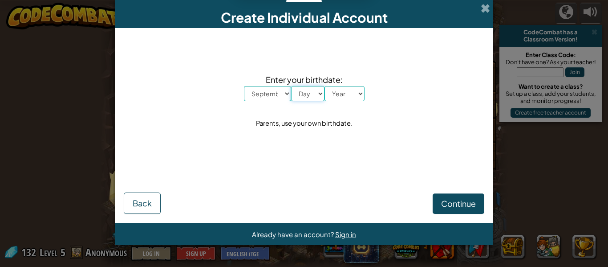
select select "30"
click at [291, 86] on select "Day 1 2 3 4 5 6 7 8 9 10 11 12 13 14 15 16 17 18 19 20 21 22 23 24 25 26 27 28 …" at bounding box center [307, 93] width 33 height 15
click at [351, 98] on select "Year [DATE] 2024 2023 2022 2021 2020 2019 2018 2017 2016 2015 2014 2013 2012 20…" at bounding box center [344, 93] width 40 height 15
select select "1998"
click at [324, 86] on select "Year [DATE] 2024 2023 2022 2021 2020 2019 2018 2017 2016 2015 2014 2013 2012 20…" at bounding box center [344, 93] width 40 height 15
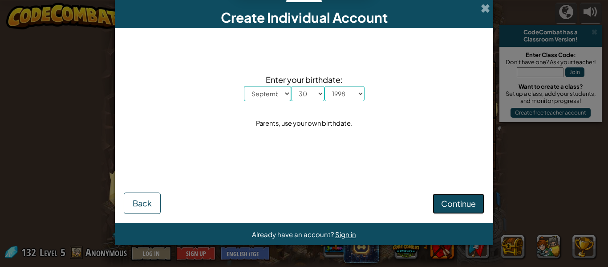
click at [461, 207] on span "Continue" at bounding box center [458, 203] width 35 height 10
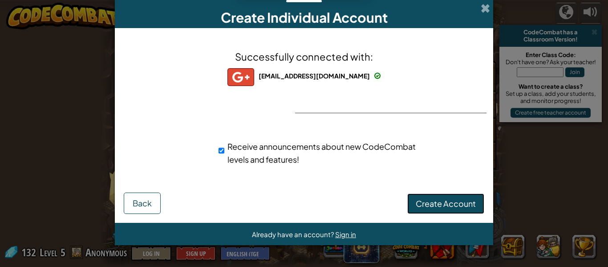
click at [424, 206] on span "Create Account" at bounding box center [446, 203] width 60 height 10
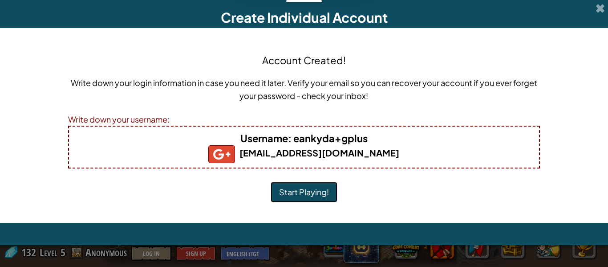
click at [315, 186] on button "Start Playing!" at bounding box center [304, 192] width 67 height 20
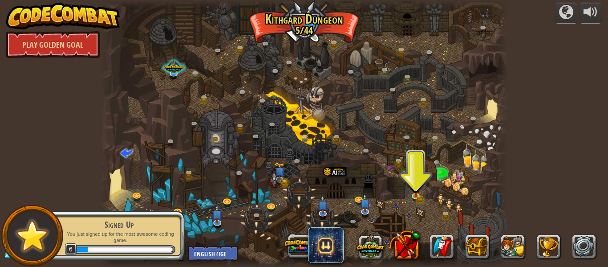
click at [32, 225] on img at bounding box center [32, 235] width 40 height 40
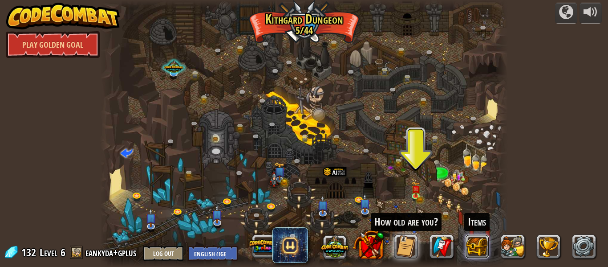
click at [478, 248] on button at bounding box center [477, 246] width 24 height 24
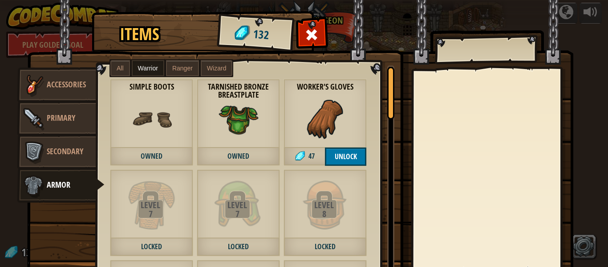
click at [186, 67] on span "Ranger" at bounding box center [182, 68] width 20 height 7
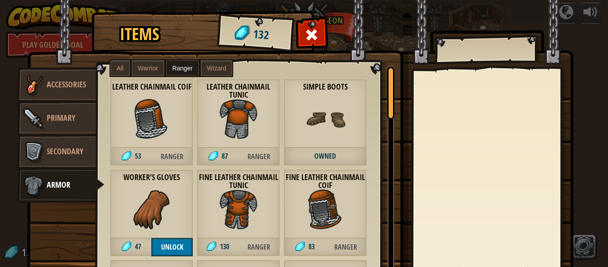
click at [214, 67] on span "Wizard" at bounding box center [217, 68] width 20 height 7
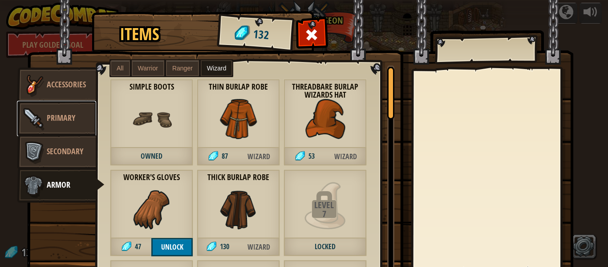
click at [38, 109] on img at bounding box center [33, 118] width 27 height 27
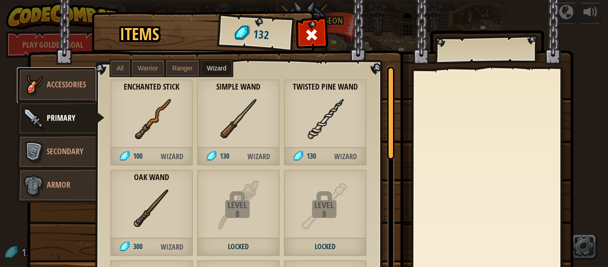
click at [67, 88] on span "Accessories" at bounding box center [66, 84] width 39 height 11
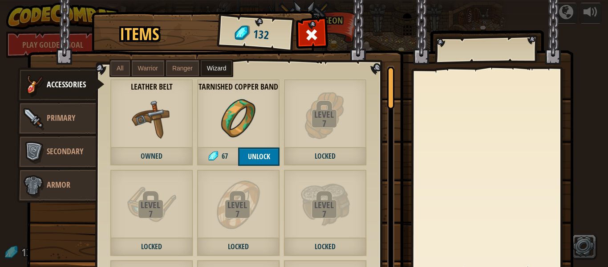
click at [607, 104] on div "Items 132 Misc Accessories Primary Secondary Armor All Warrior Ranger Wizard Le…" at bounding box center [304, 133] width 608 height 267
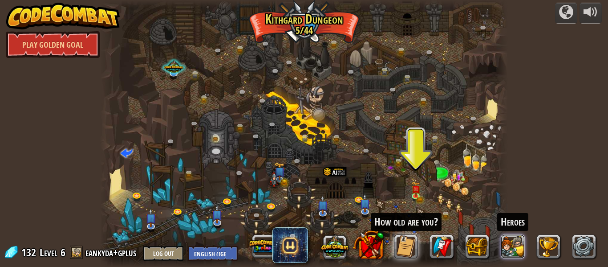
click at [509, 241] on button at bounding box center [513, 246] width 24 height 24
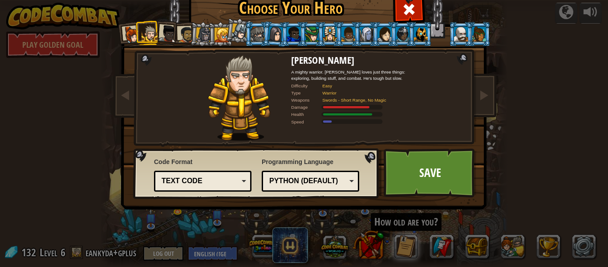
click at [236, 28] on div at bounding box center [240, 32] width 16 height 16
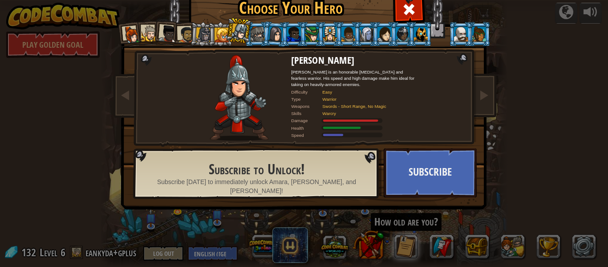
click at [255, 32] on div at bounding box center [258, 34] width 14 height 14
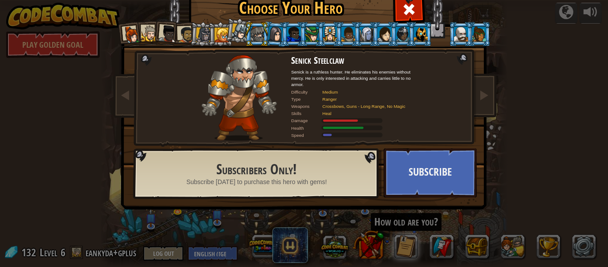
click at [225, 23] on li at bounding box center [220, 34] width 24 height 24
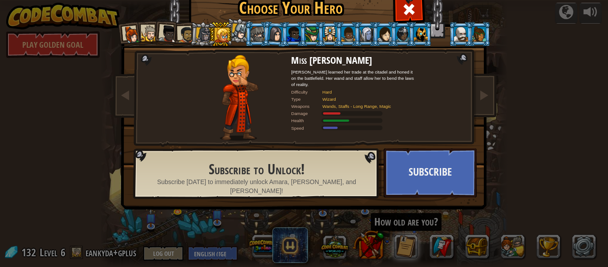
click at [200, 37] on div at bounding box center [203, 34] width 15 height 15
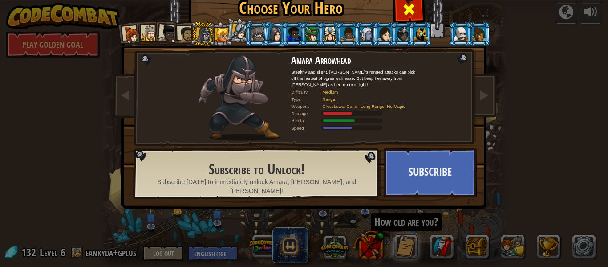
click at [411, 9] on span at bounding box center [409, 9] width 14 height 14
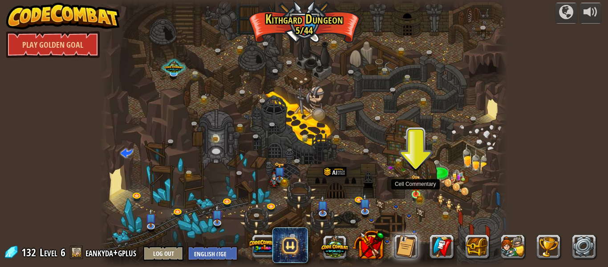
click at [416, 192] on img at bounding box center [415, 184] width 9 height 20
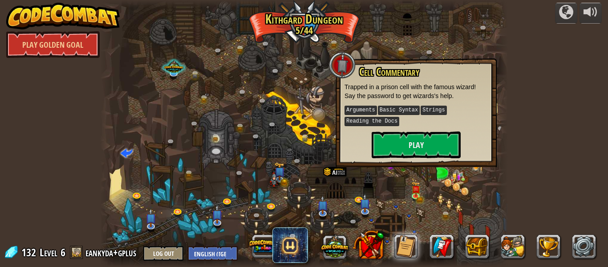
click at [434, 129] on div "Cell Commentary Trapped in a prison cell with the famous wizard! Say the passwo…" at bounding box center [415, 112] width 143 height 92
click at [425, 138] on button "Play" at bounding box center [416, 144] width 89 height 27
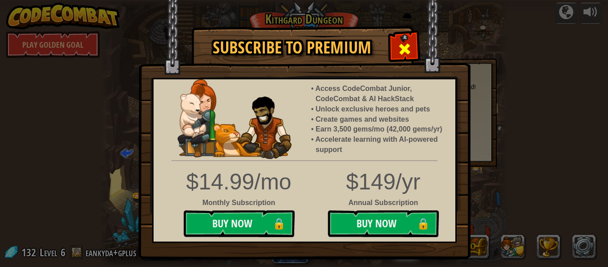
click at [399, 49] on span at bounding box center [404, 49] width 14 height 14
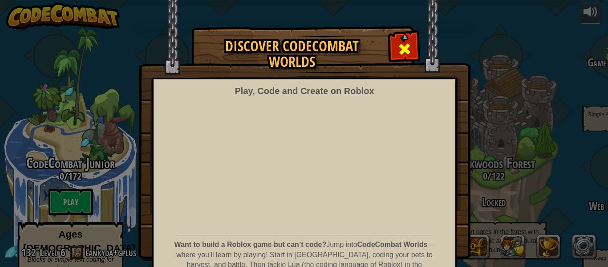
click at [400, 49] on span at bounding box center [404, 49] width 14 height 14
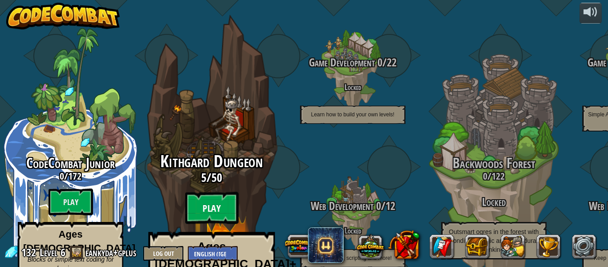
click at [229, 192] on btn "Play" at bounding box center [211, 208] width 53 height 32
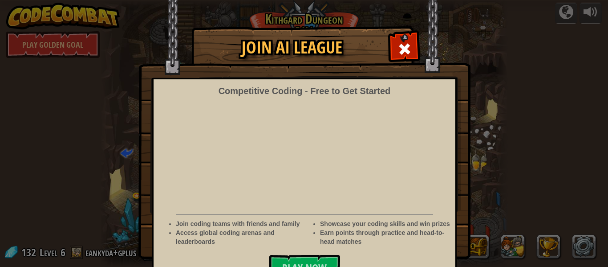
scroll to position [9, 0]
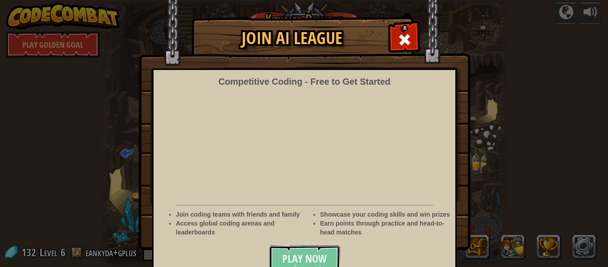
click at [287, 257] on button "Play Now" at bounding box center [304, 258] width 71 height 27
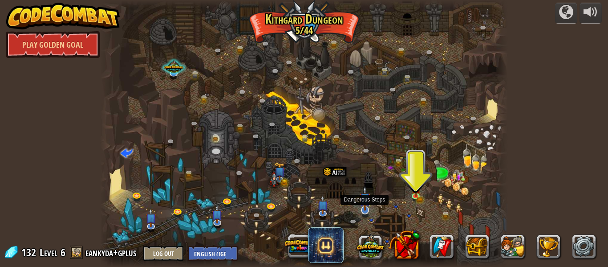
click at [362, 206] on img at bounding box center [365, 198] width 11 height 25
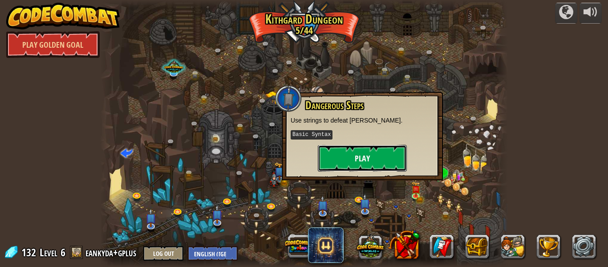
click at [374, 156] on button "Play" at bounding box center [362, 158] width 89 height 27
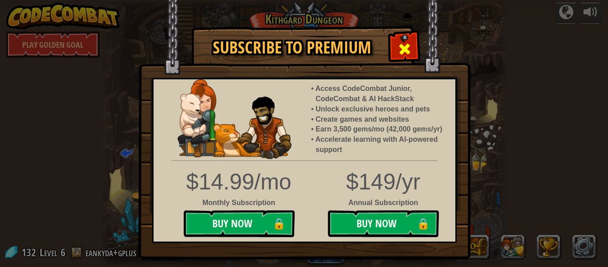
click at [392, 48] on div at bounding box center [404, 48] width 28 height 28
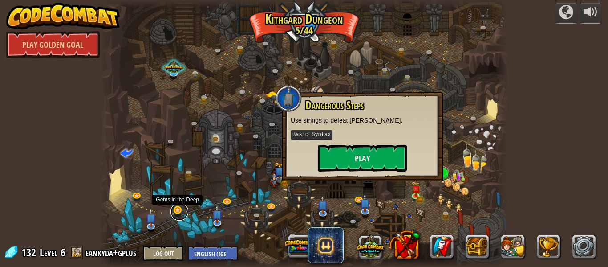
click at [170, 214] on div "Twisted Canyon (Locked) Challenge: collect the most gold using all the programm…" at bounding box center [304, 133] width 408 height 267
click at [353, 195] on link at bounding box center [361, 199] width 18 height 18
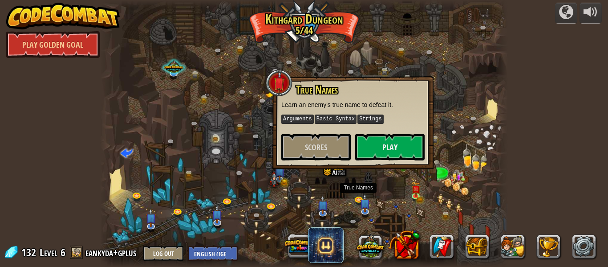
click at [348, 210] on div at bounding box center [304, 133] width 408 height 267
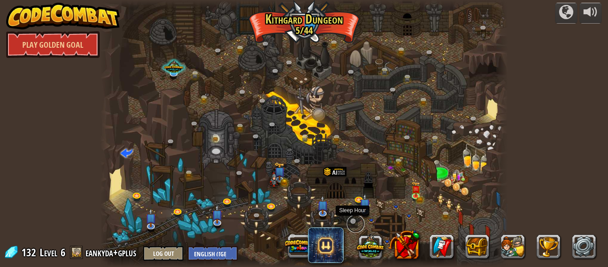
click at [353, 223] on link at bounding box center [356, 223] width 18 height 18
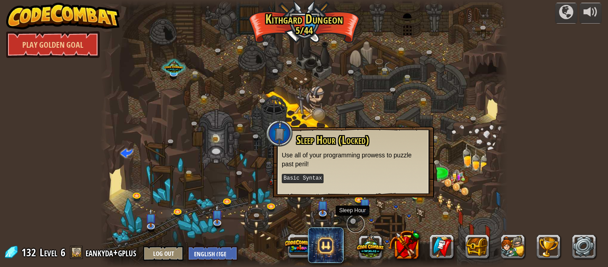
click at [352, 222] on link at bounding box center [356, 223] width 18 height 18
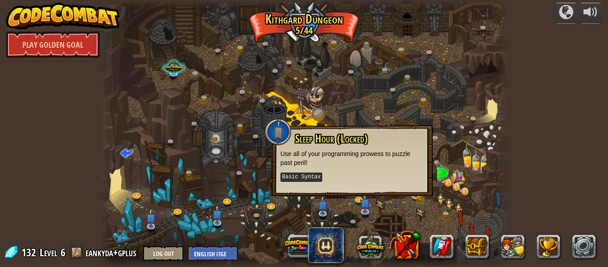
click at [460, 191] on div at bounding box center [304, 133] width 408 height 267
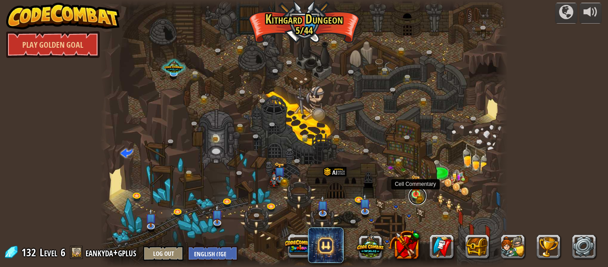
click at [413, 198] on link at bounding box center [417, 196] width 18 height 18
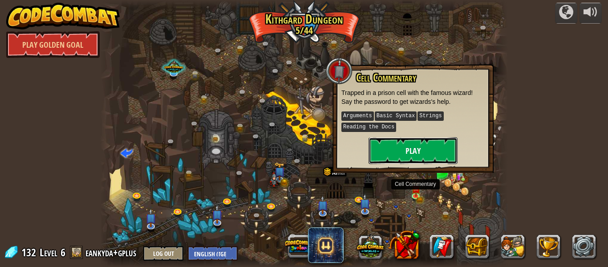
click at [393, 157] on button "Play" at bounding box center [412, 150] width 89 height 27
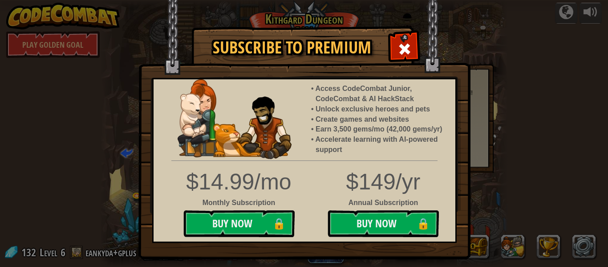
drag, startPoint x: 400, startPoint y: 49, endPoint x: 396, endPoint y: 61, distance: 13.0
click at [400, 49] on span at bounding box center [404, 49] width 14 height 14
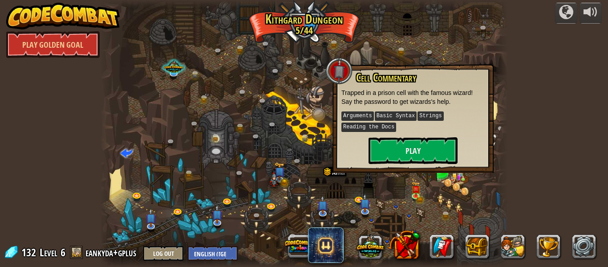
click at [398, 206] on div at bounding box center [304, 133] width 408 height 267
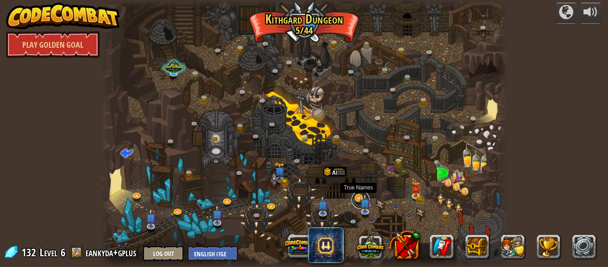
click at [358, 197] on link at bounding box center [361, 199] width 18 height 18
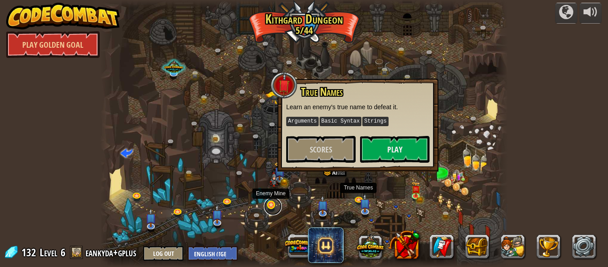
click at [272, 201] on link at bounding box center [273, 206] width 18 height 18
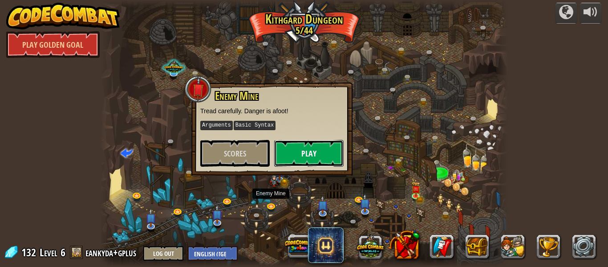
click at [313, 152] on button "Play" at bounding box center [308, 153] width 69 height 27
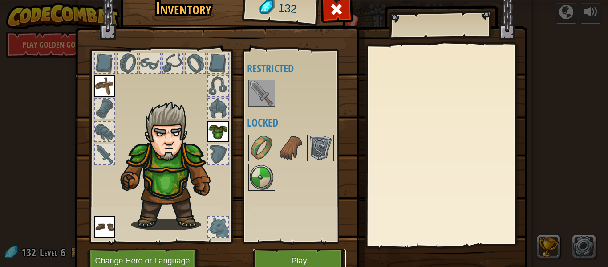
click at [298, 256] on button "Play" at bounding box center [299, 260] width 93 height 24
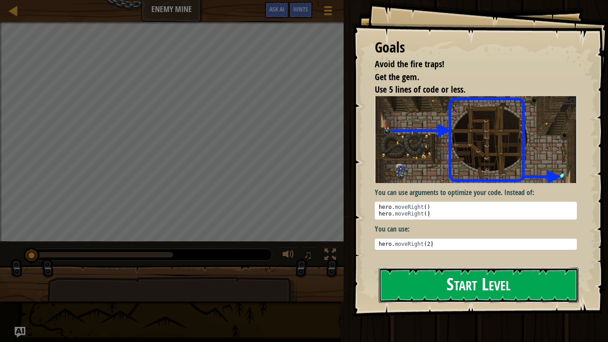
click at [465, 266] on button "Start Level" at bounding box center [479, 284] width 200 height 35
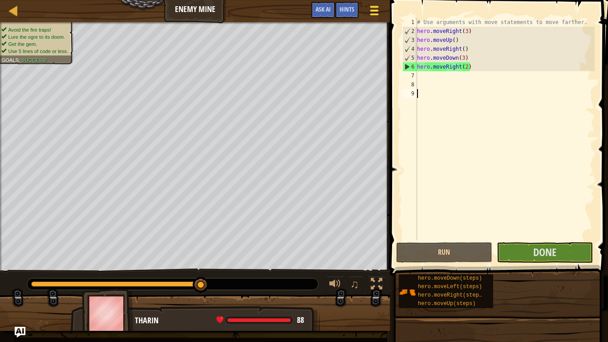
click at [377, 10] on span at bounding box center [374, 11] width 8 height 2
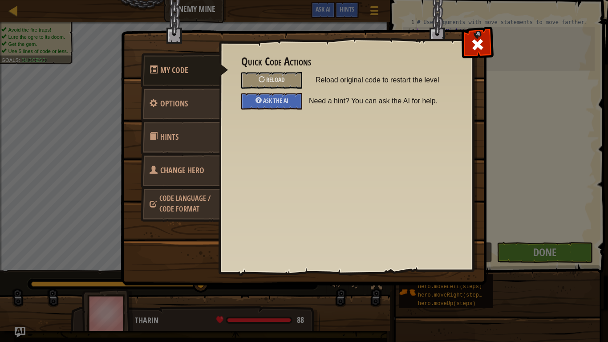
click at [475, 49] on span at bounding box center [477, 44] width 14 height 14
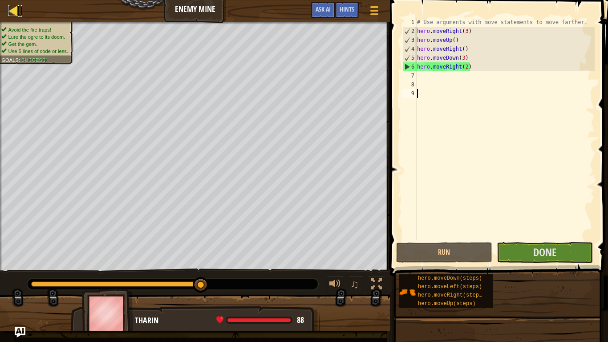
click at [12, 9] on div at bounding box center [13, 10] width 11 height 11
